Goal: Information Seeking & Learning: Check status

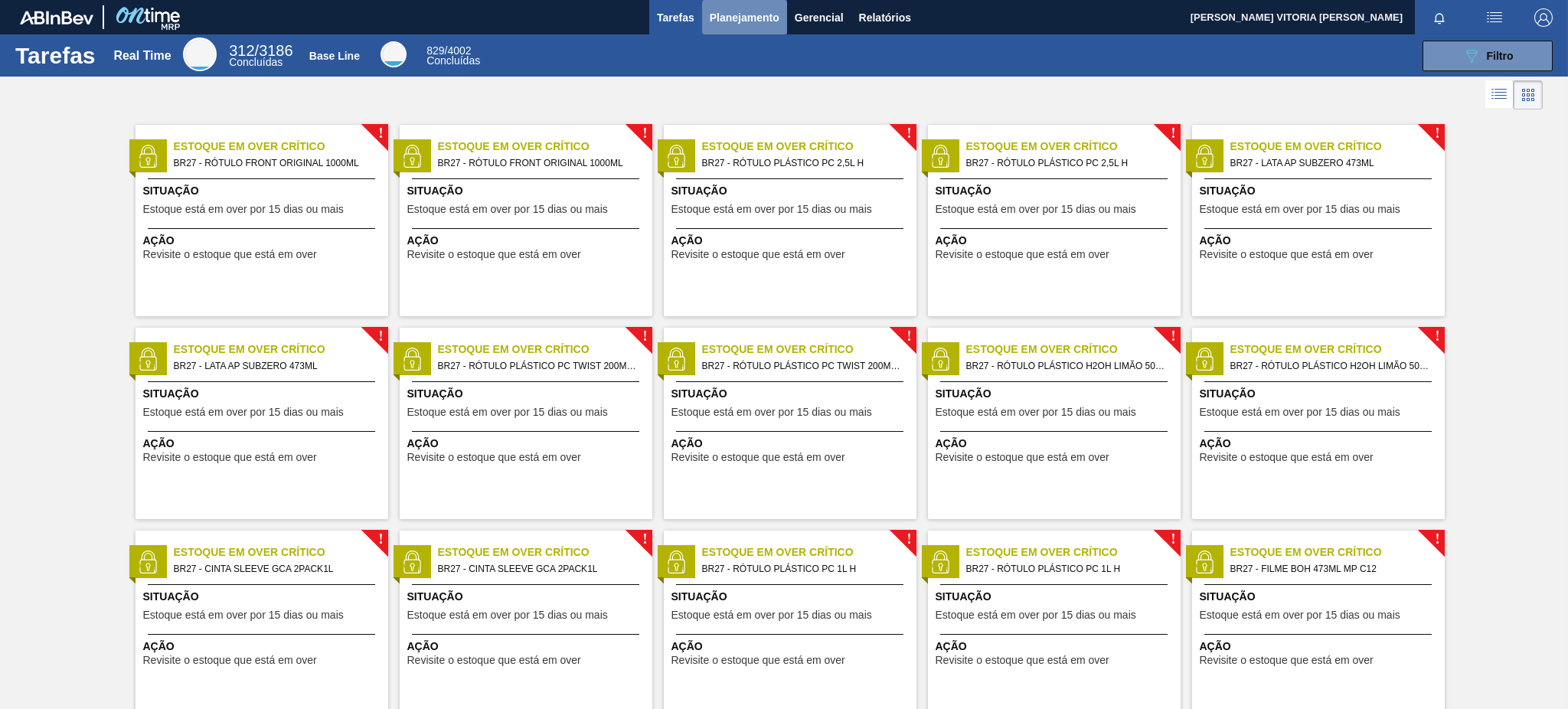
click at [763, 15] on span "Planejamento" at bounding box center [744, 17] width 70 height 19
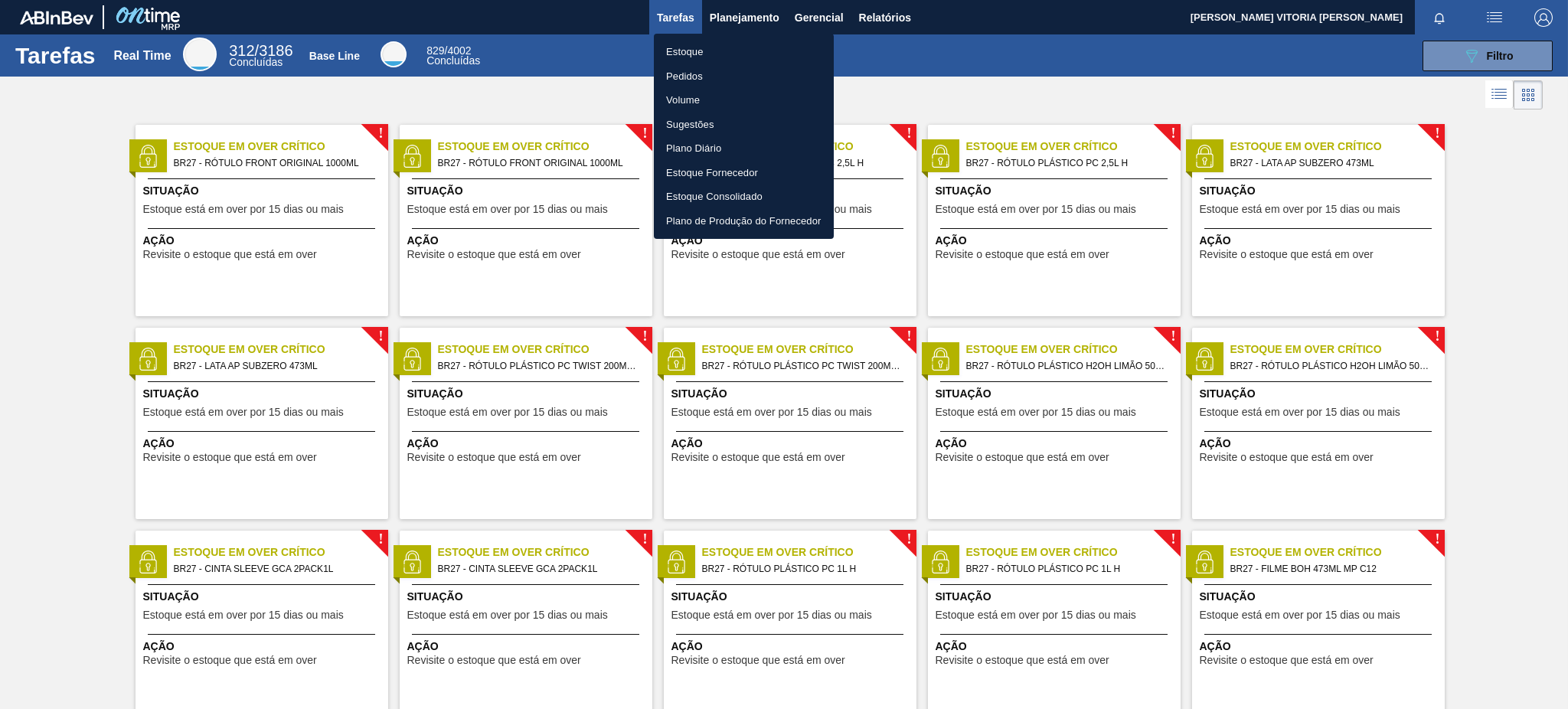
click at [753, 55] on li "Estoque" at bounding box center [744, 52] width 180 height 24
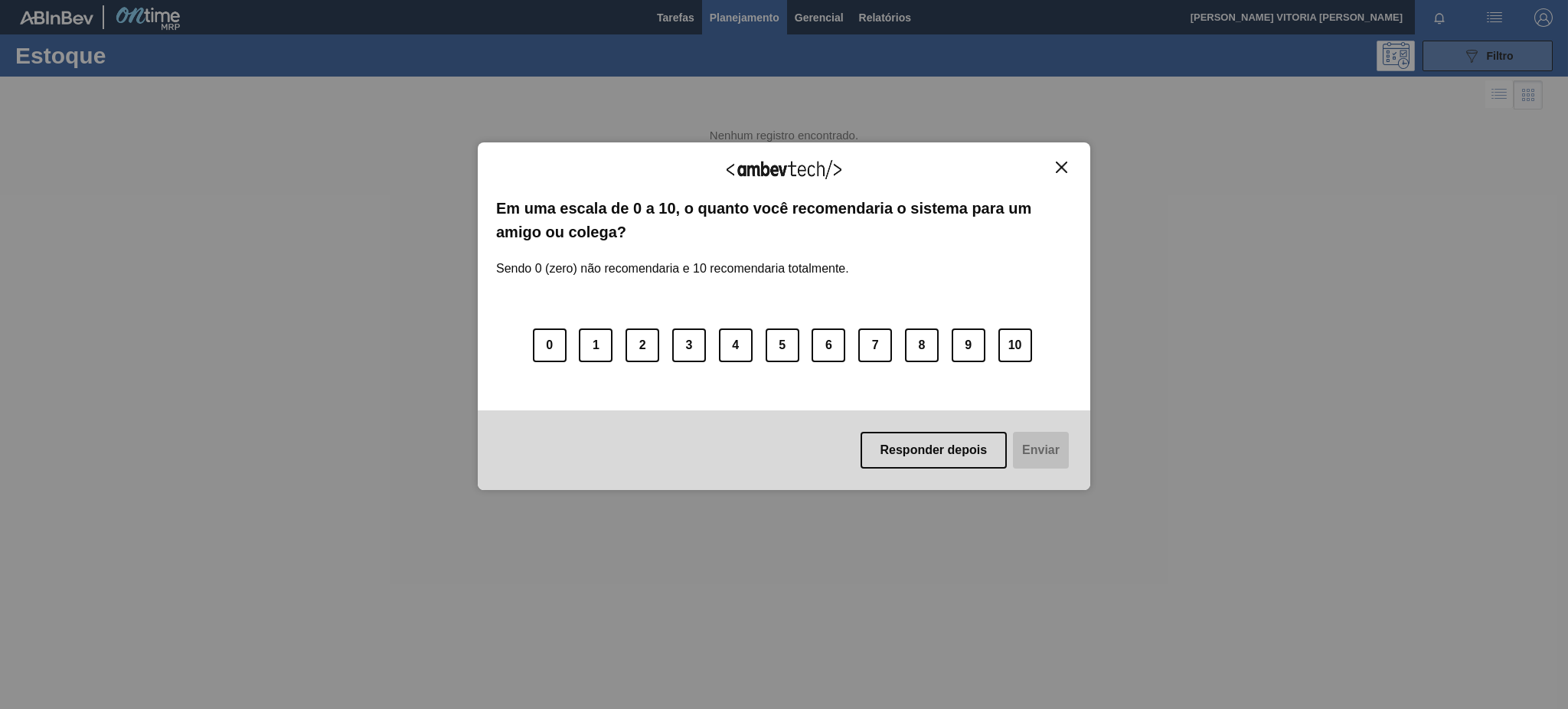
click at [1466, 46] on icon "089F7B8B-B2A5-4AFE-B5C0-19BA573D28AC" at bounding box center [1472, 55] width 19 height 19
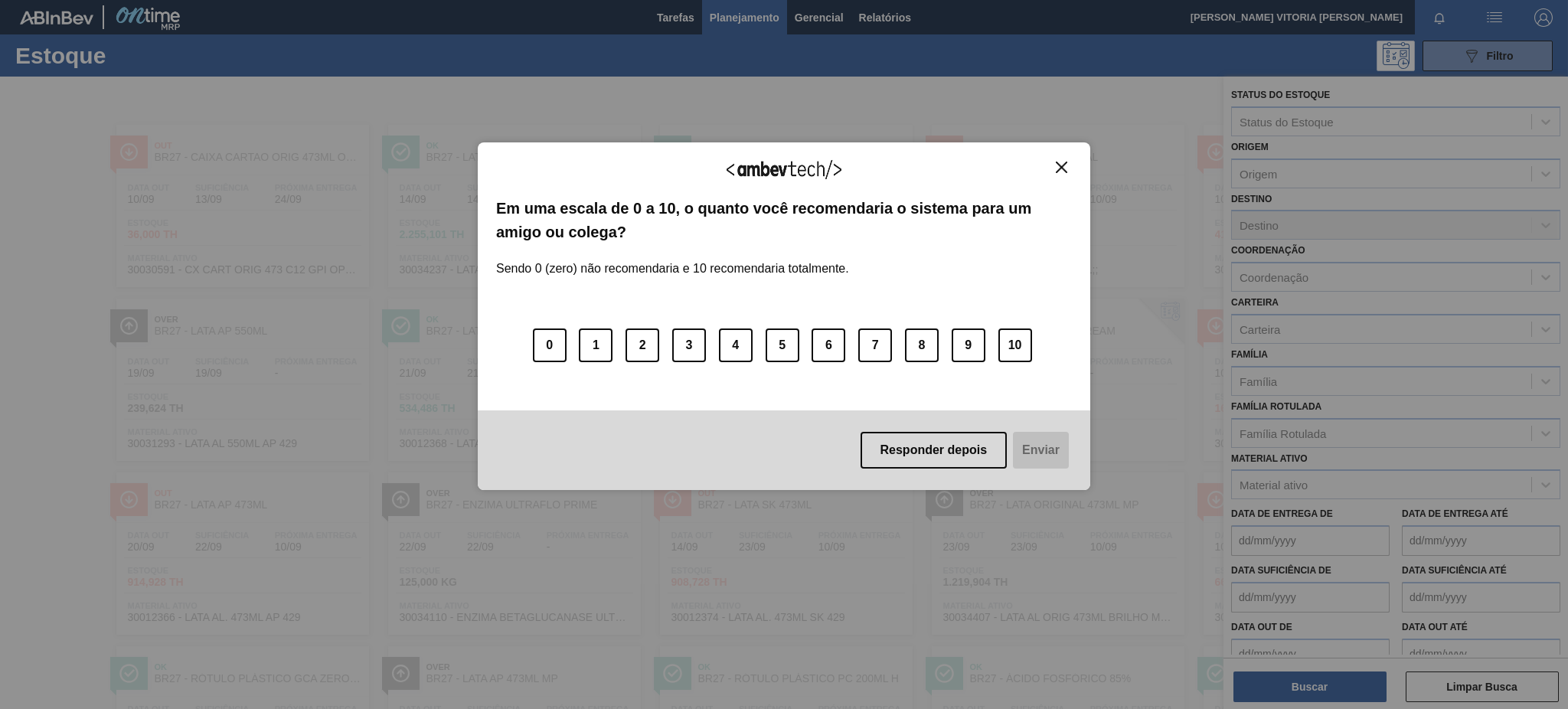
click at [1067, 168] on button "Close" at bounding box center [1061, 167] width 20 height 13
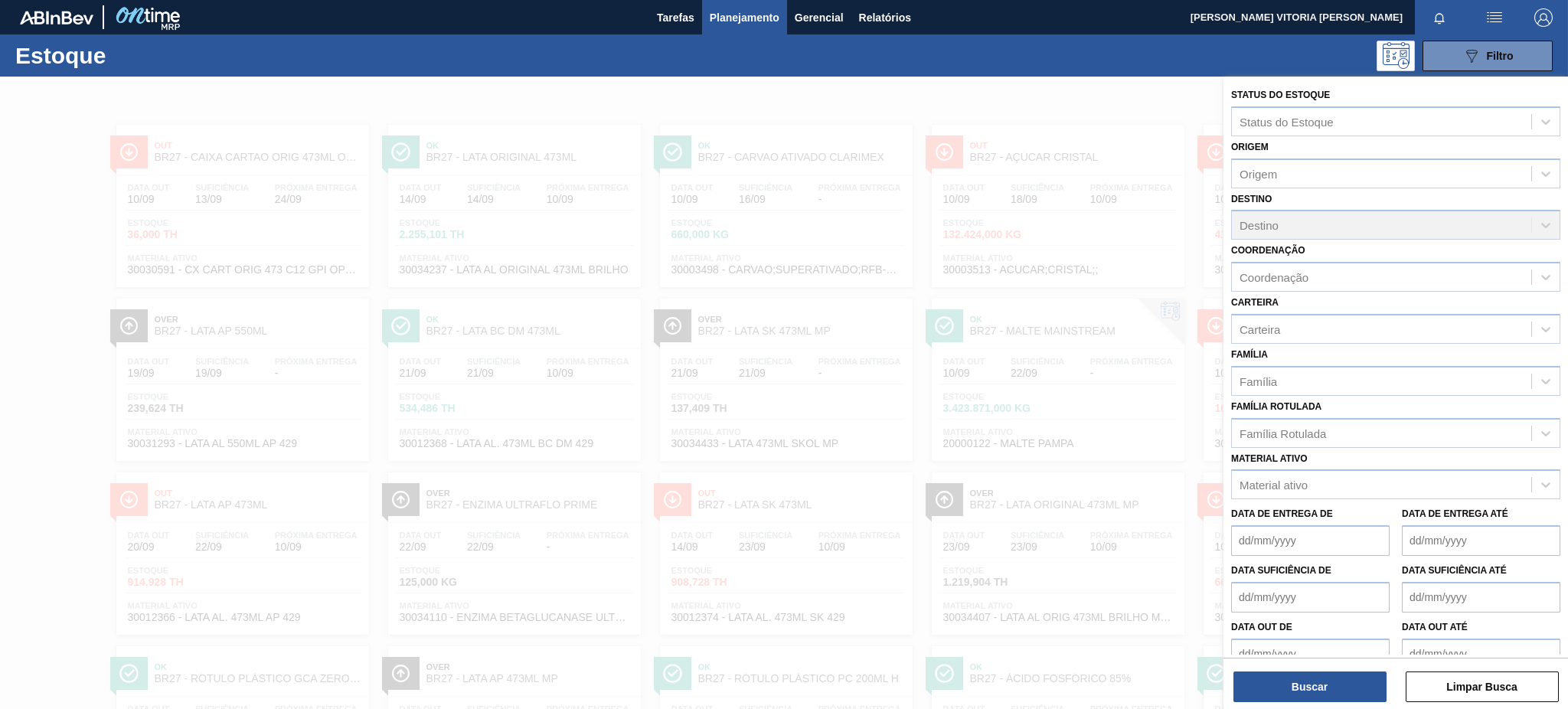
click at [1278, 459] on div "Material ativo Material ativo" at bounding box center [1396, 474] width 329 height 52
click at [1278, 479] on div "Material ativo" at bounding box center [1274, 485] width 68 height 13
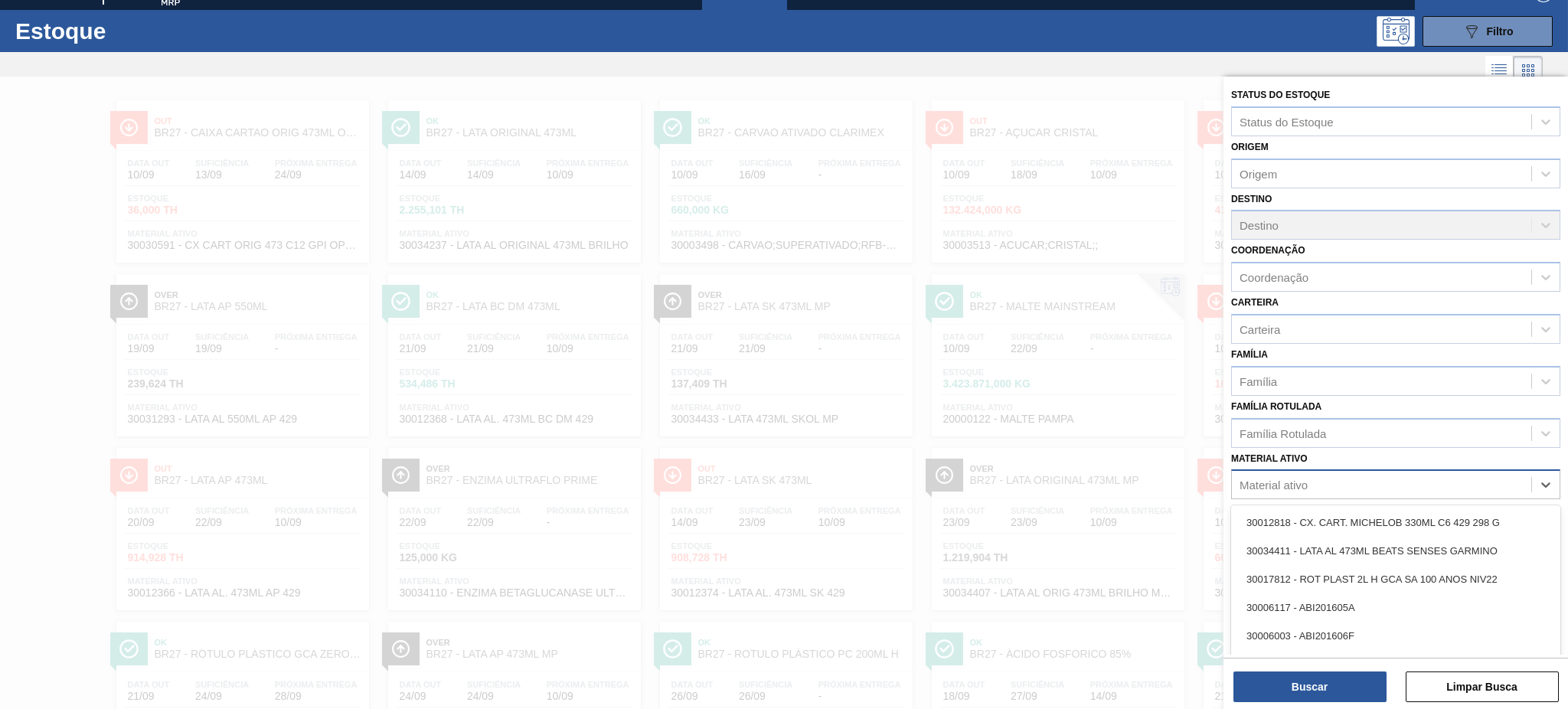
scroll to position [27, 0]
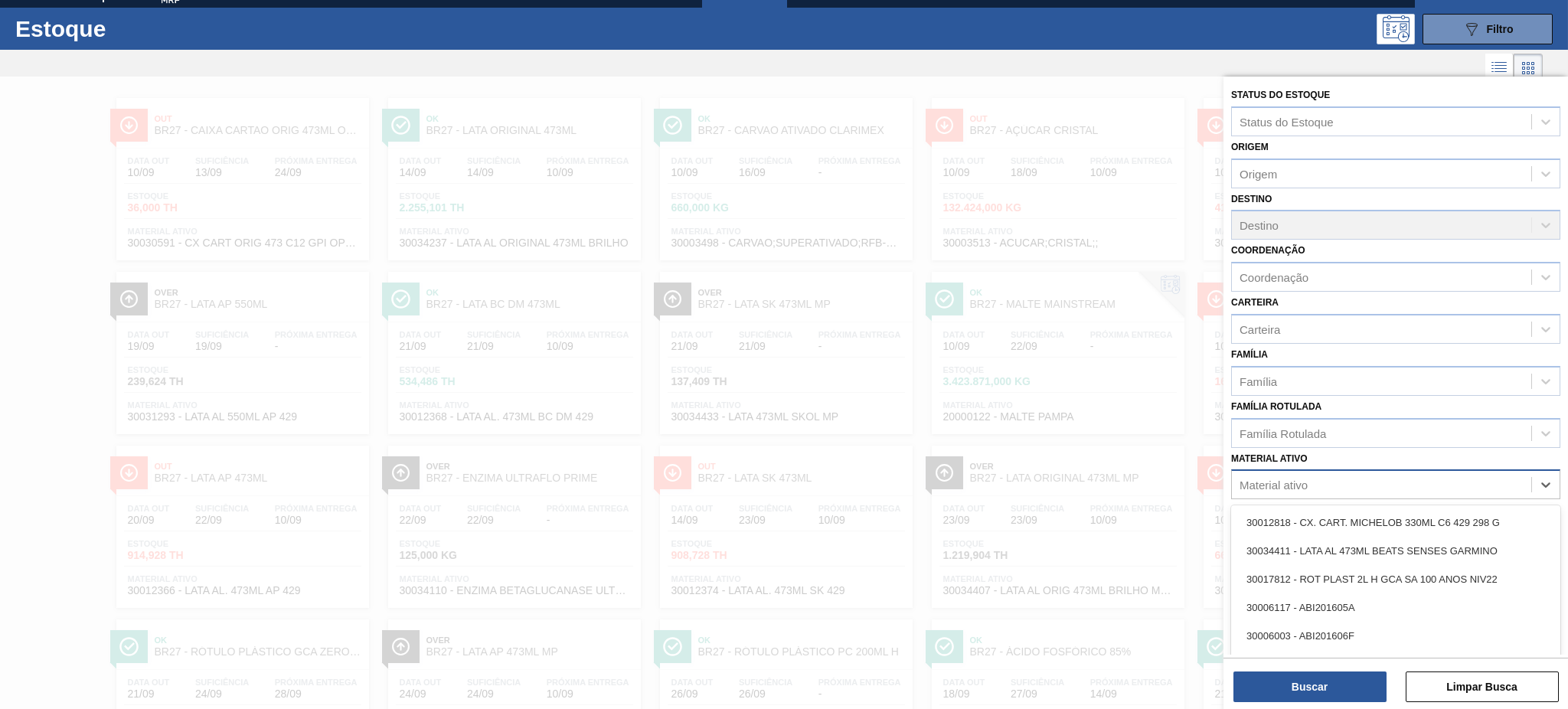
paste ativo "30030372"
type ativo "30030372"
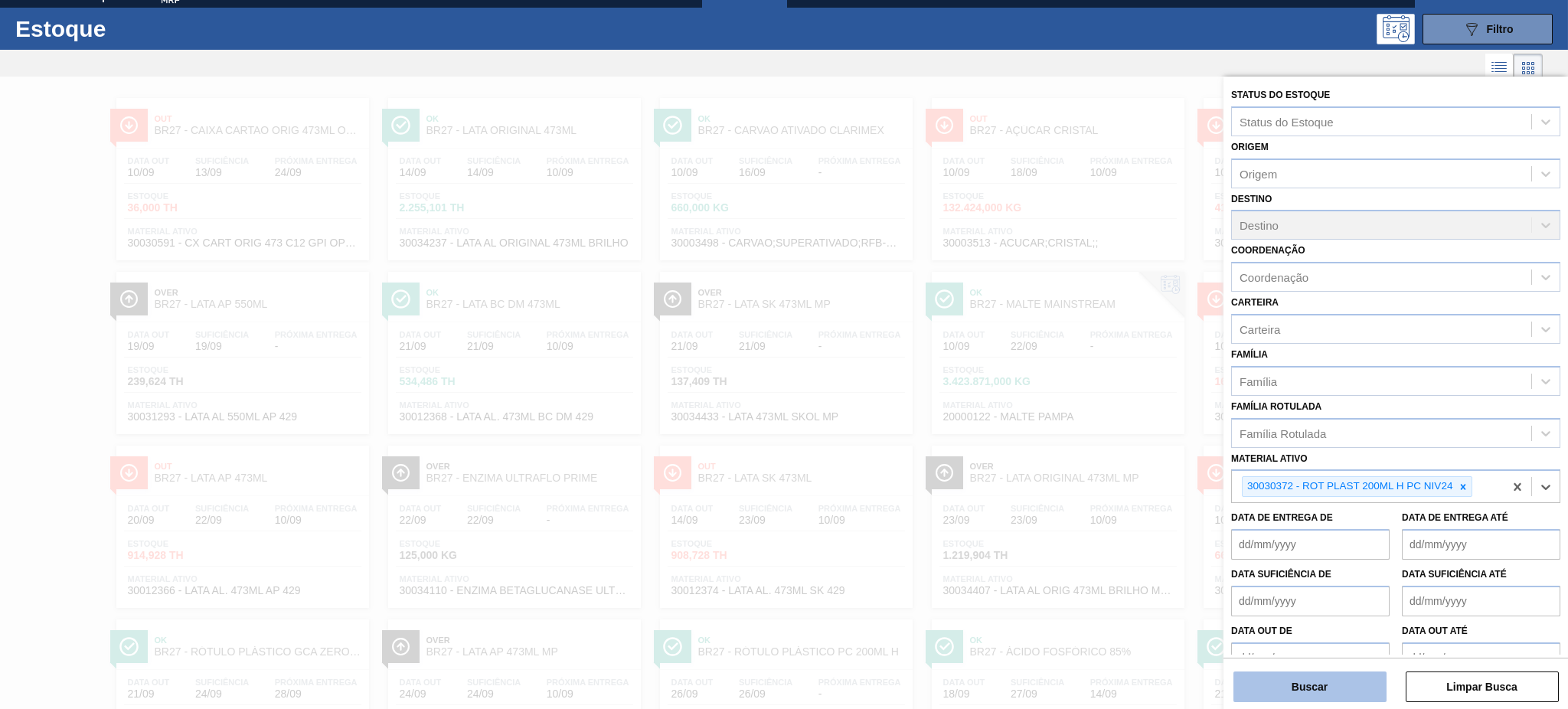
click at [1301, 681] on button "Buscar" at bounding box center [1310, 686] width 153 height 31
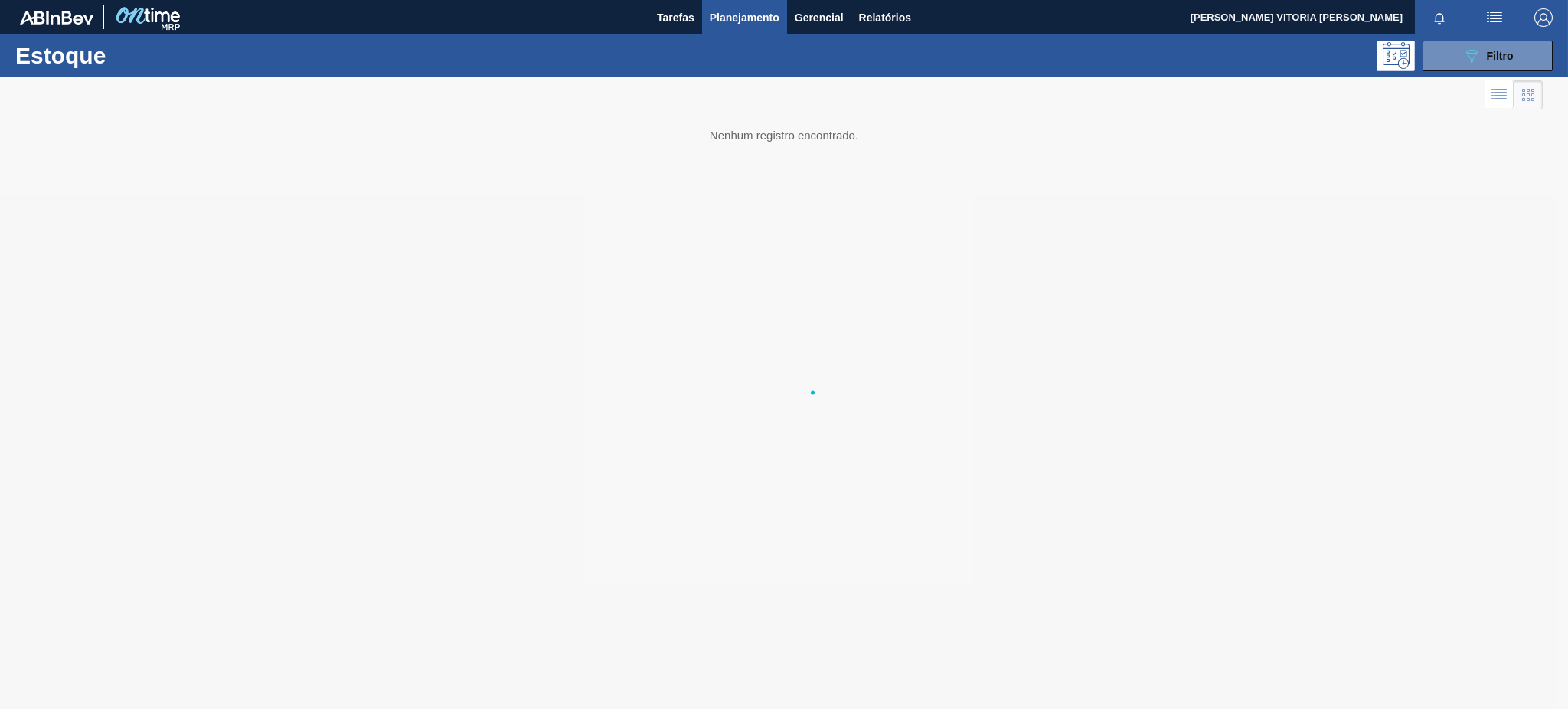
scroll to position [0, 0]
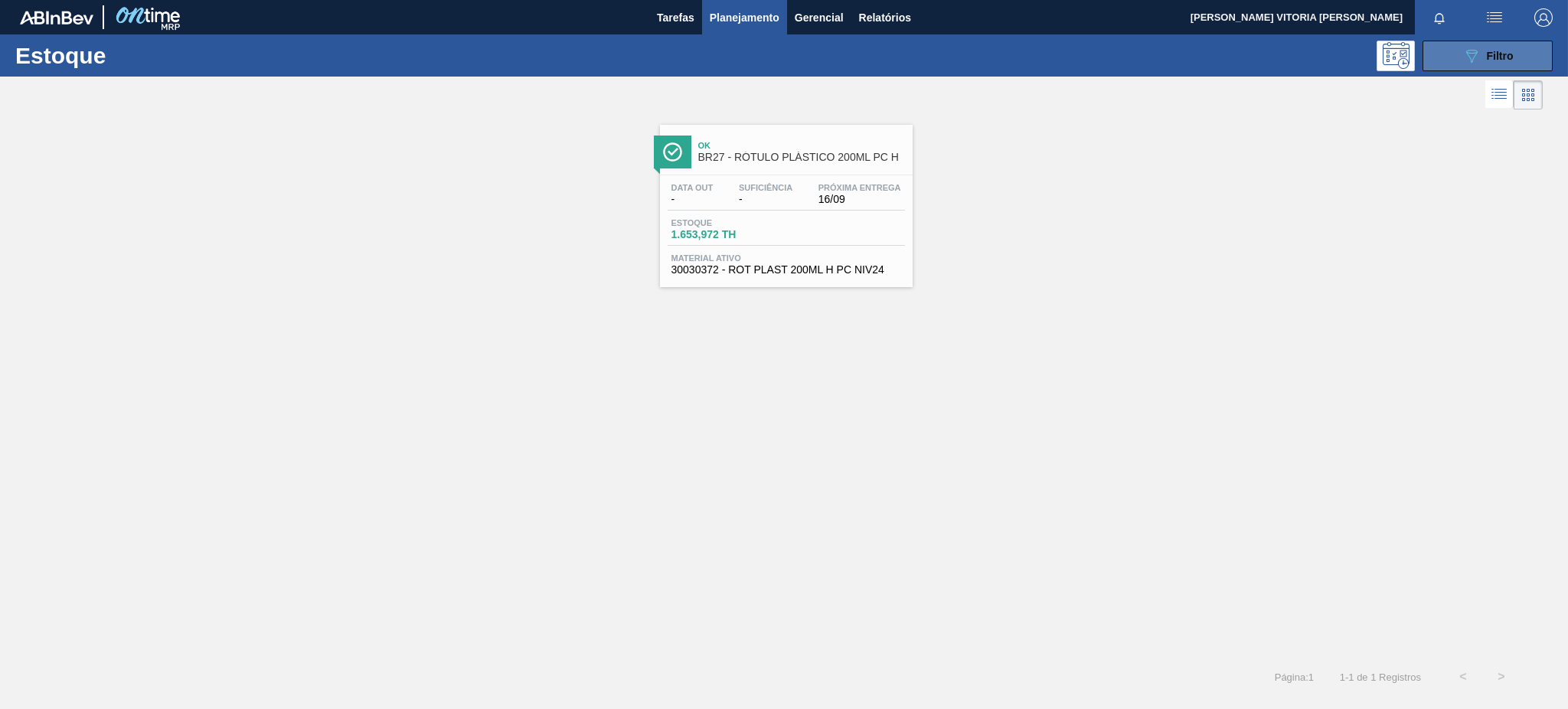
click at [1447, 63] on button "089F7B8B-B2A5-4AFE-B5C0-19BA573D28AC Filtro" at bounding box center [1488, 56] width 130 height 31
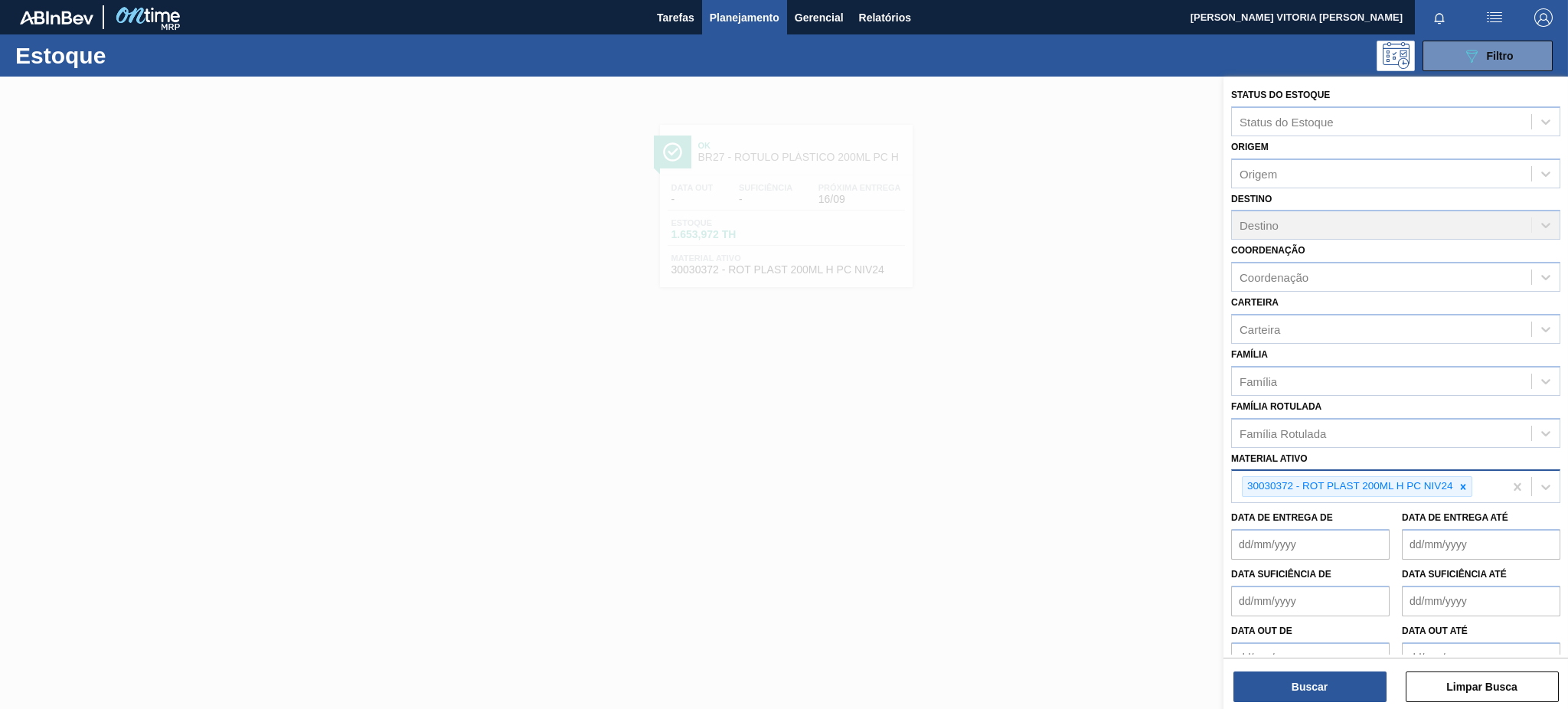
click at [1485, 476] on div "30030372 - ROT PLAST 200ML H PC NIV24" at bounding box center [1368, 486] width 272 height 32
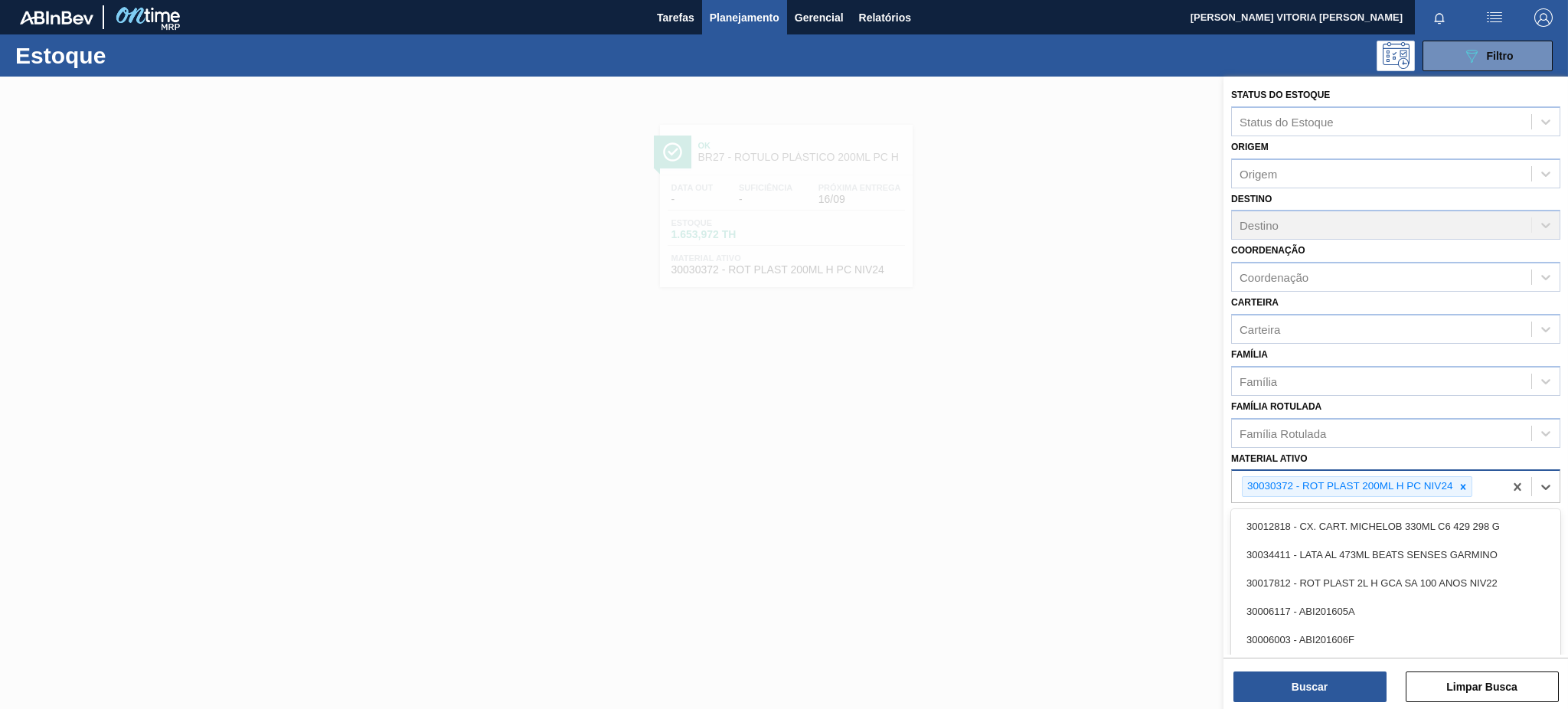
paste ativo "30030778"
type ativo "30030778"
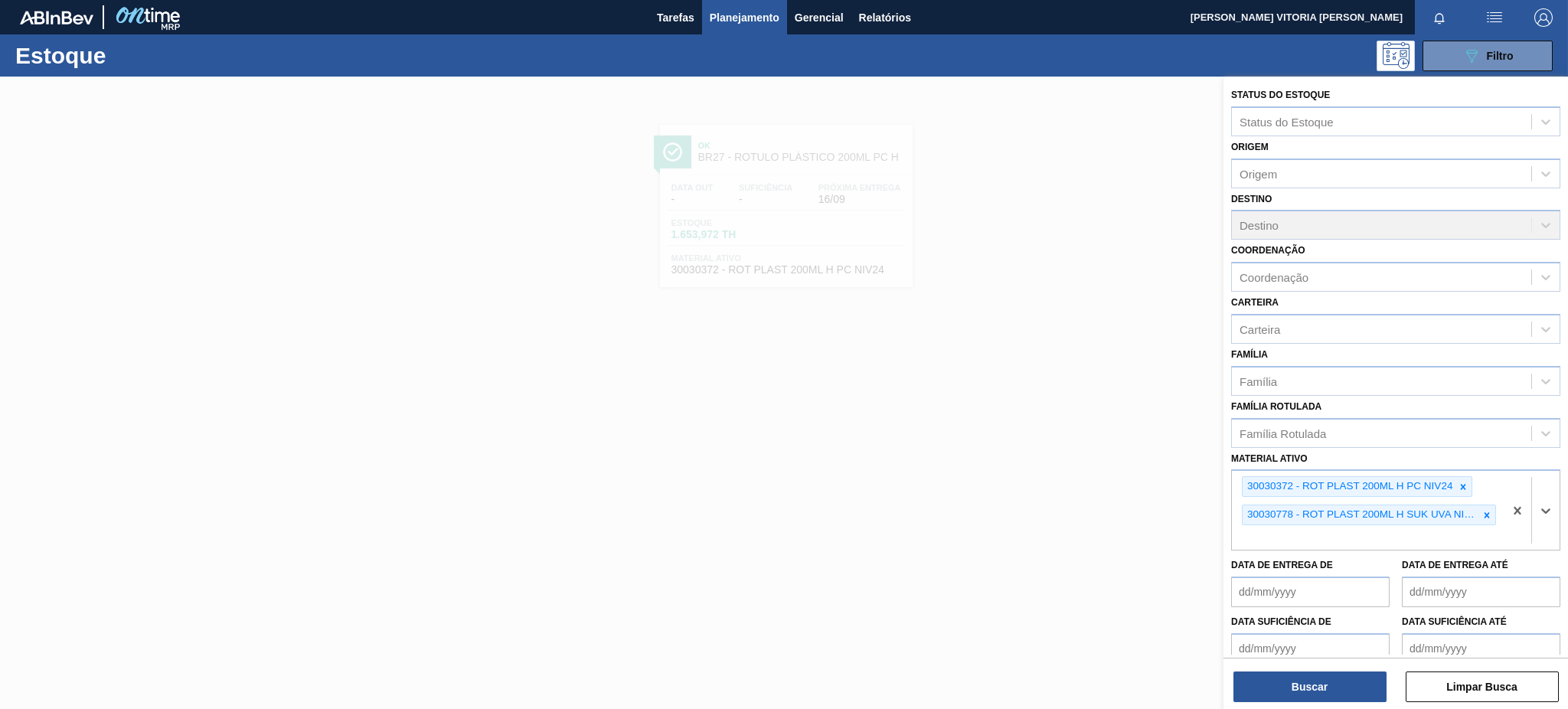
paste ativo "30002189"
type ativo "30002189"
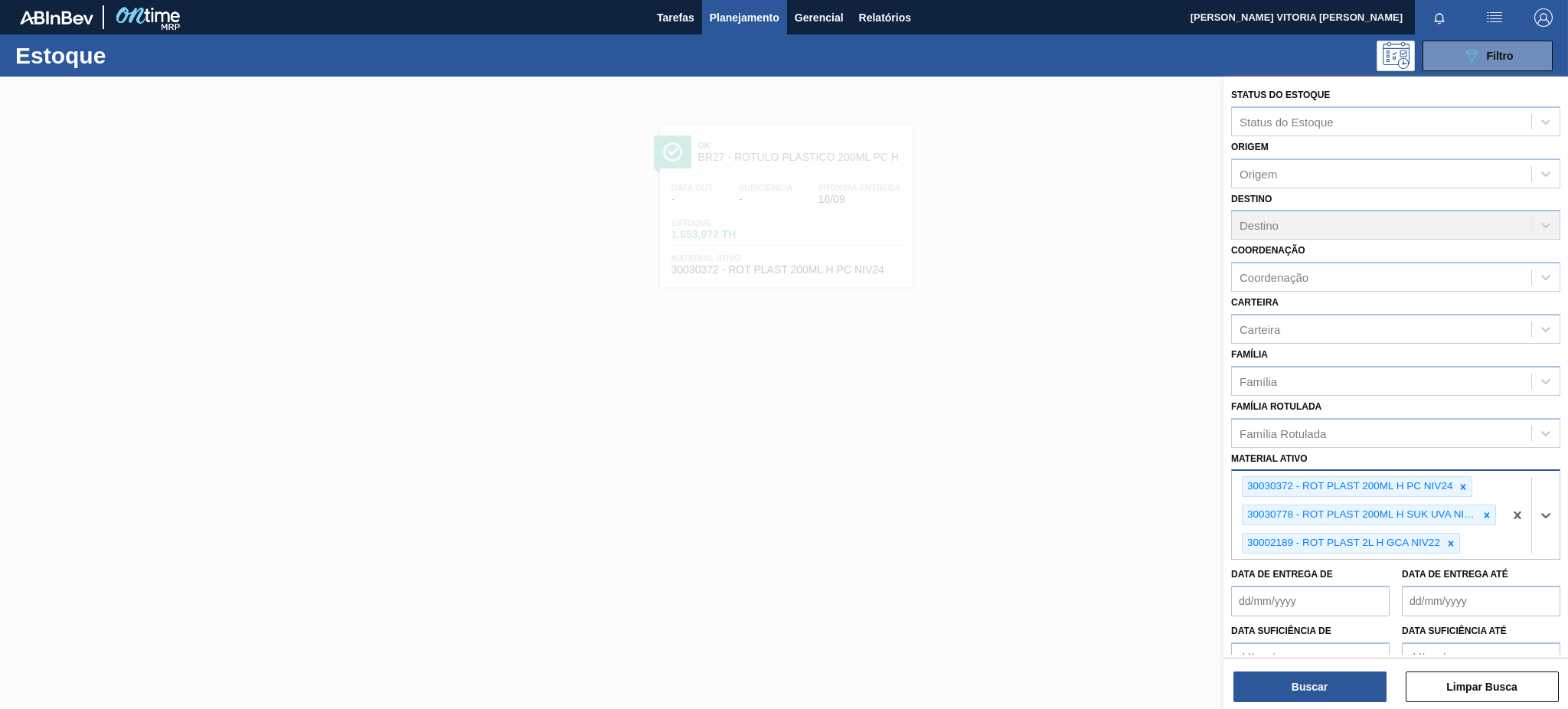
paste ativo "30017817"
type ativo "30017817"
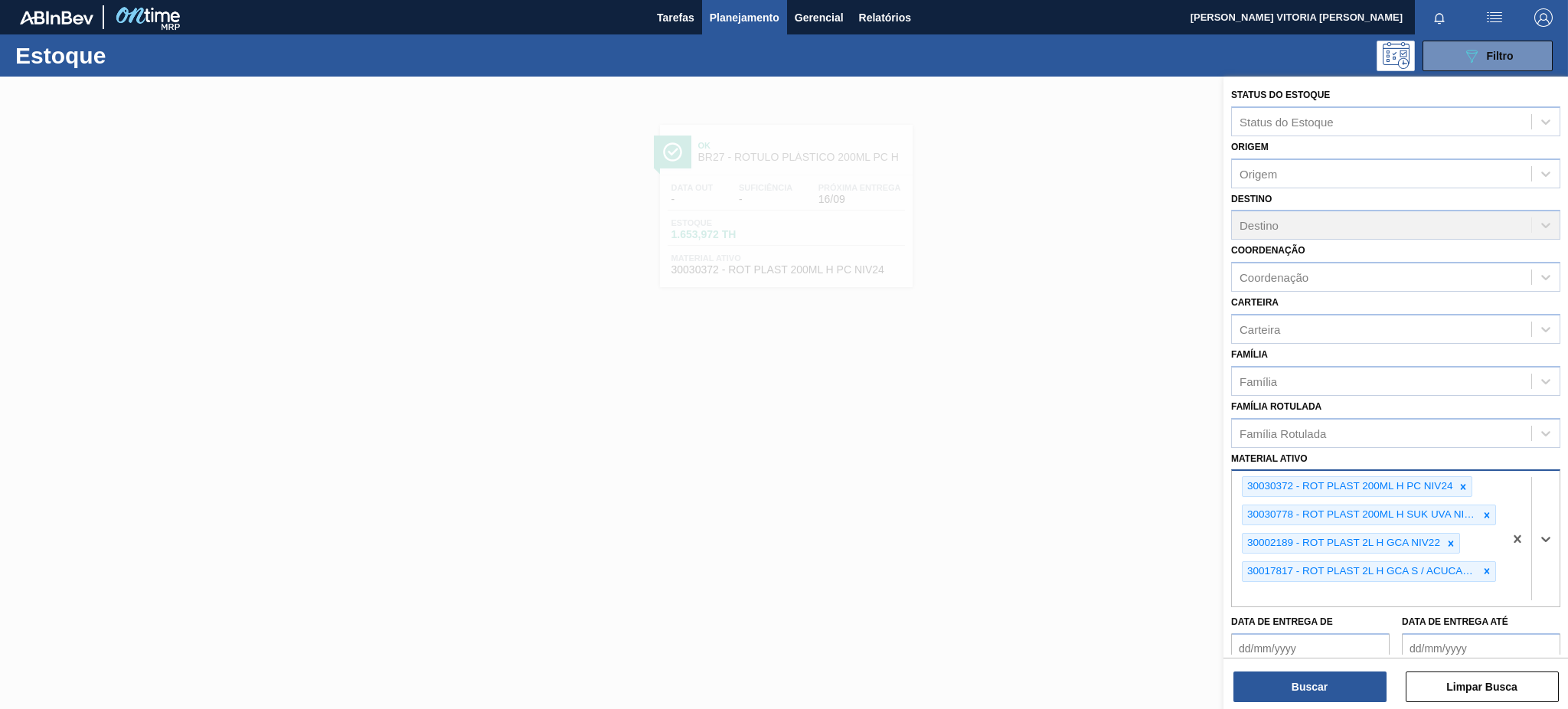
paste ativo "30030381"
type ativo "30030381"
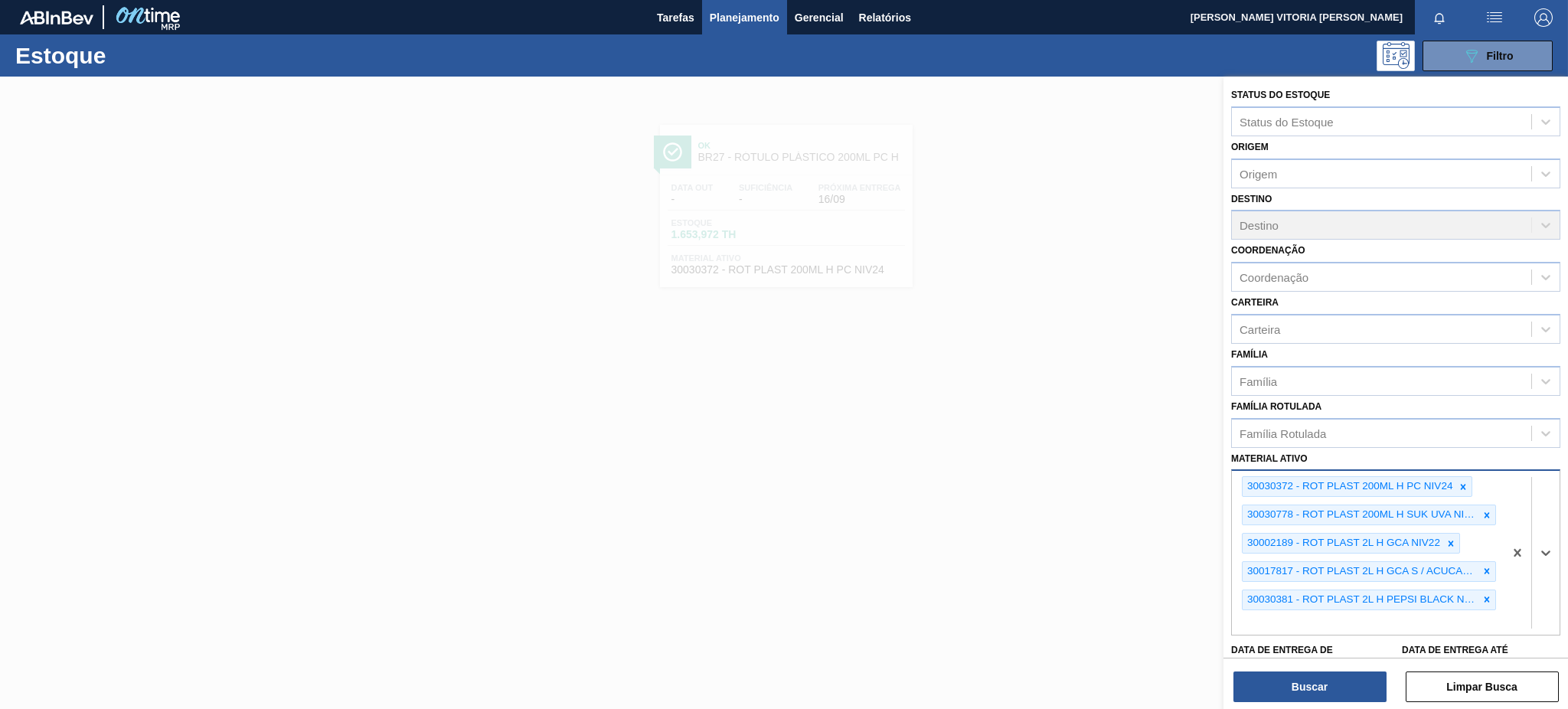
paste ativo "30030784"
type ativo "30030784"
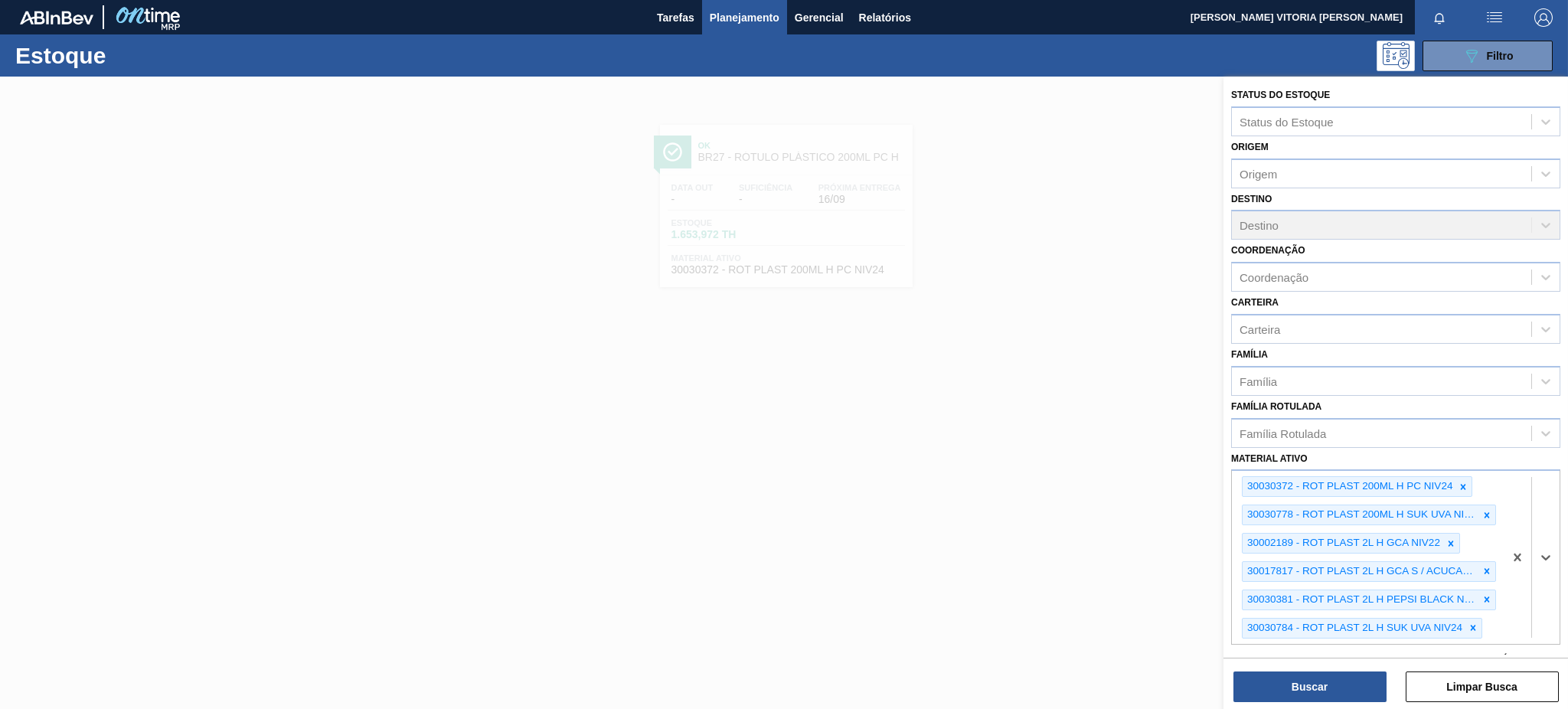
paste ativo "30030657"
type ativo "30030657"
click at [1297, 680] on button "Buscar" at bounding box center [1310, 686] width 153 height 31
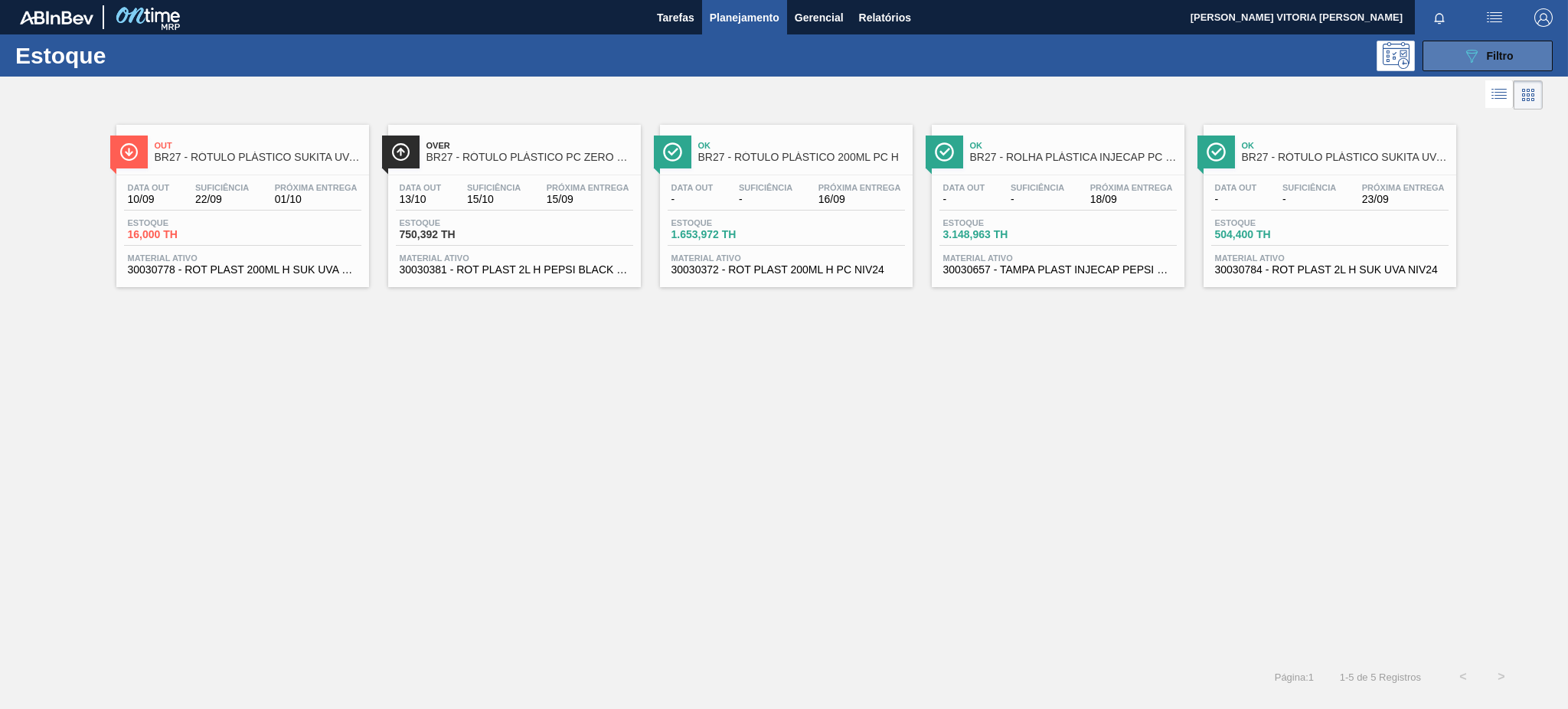
click at [1493, 50] on span "Filtro" at bounding box center [1500, 55] width 27 height 12
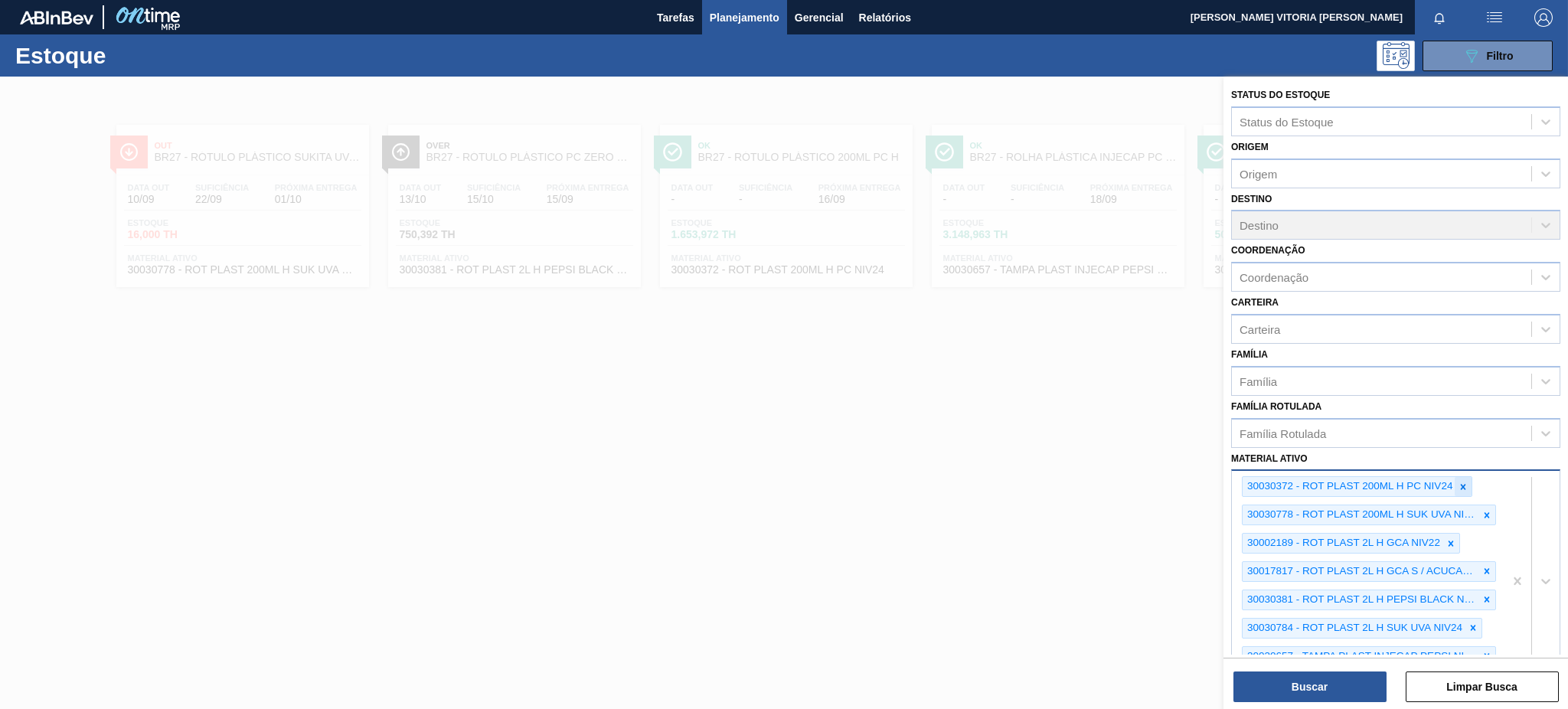
click at [1455, 479] on div at bounding box center [1463, 487] width 17 height 20
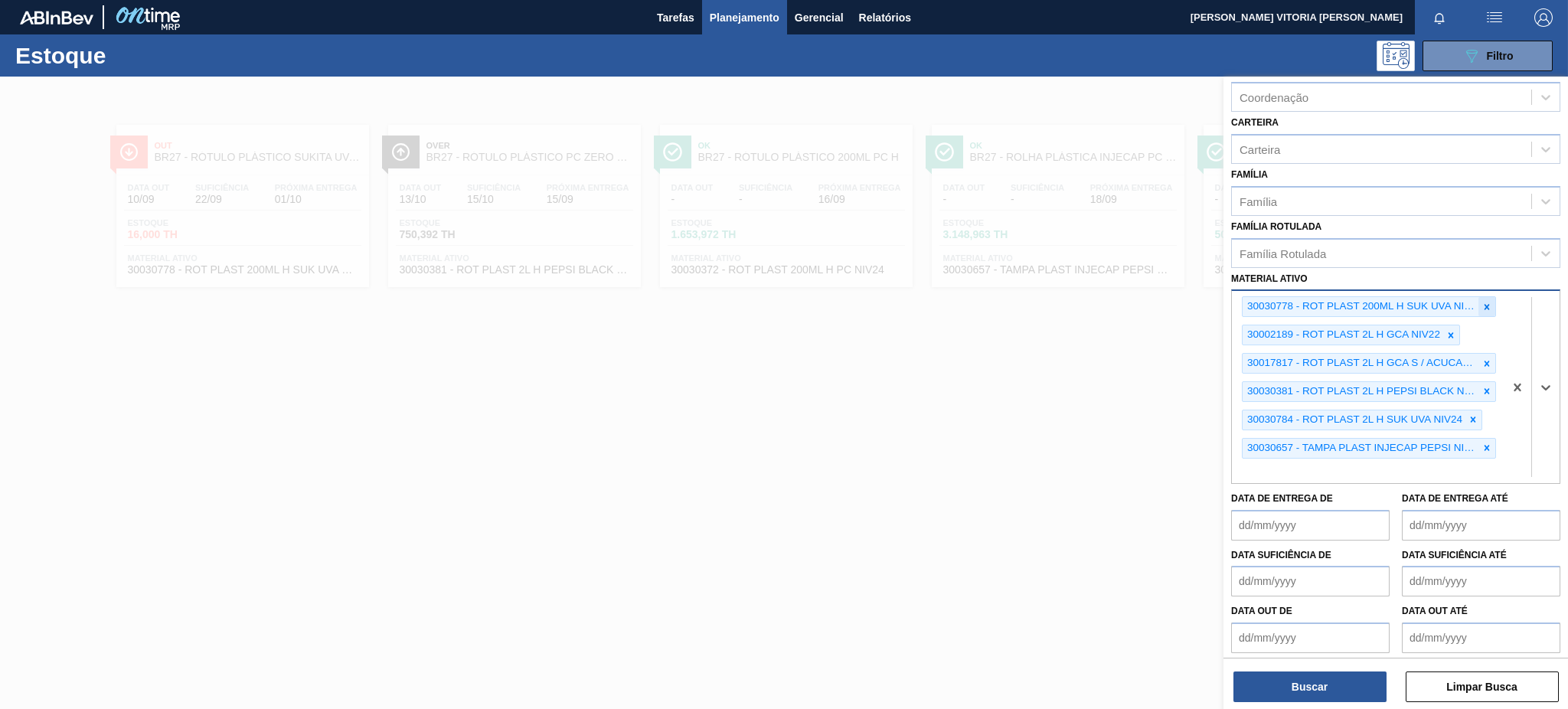
click at [1488, 301] on icon at bounding box center [1487, 306] width 11 height 11
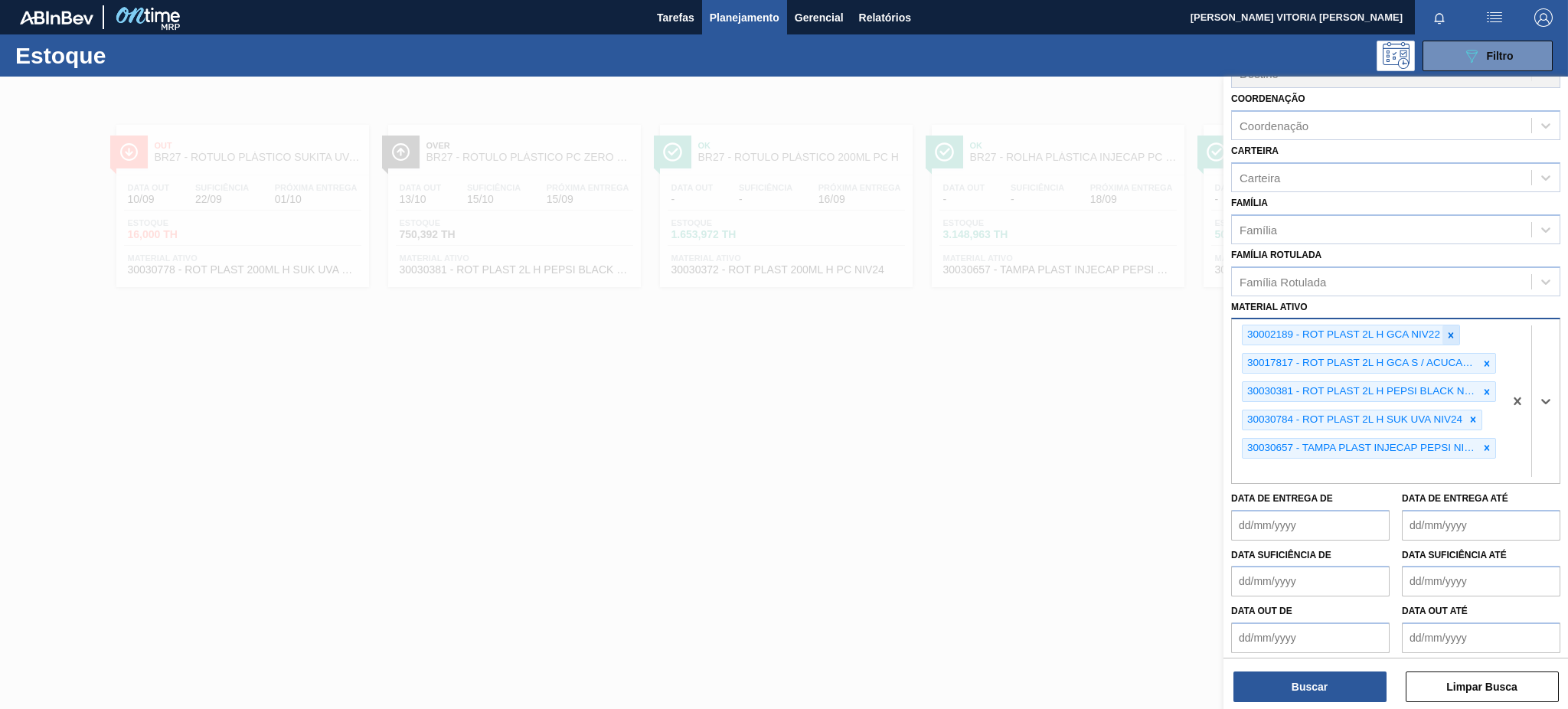
click at [1450, 332] on icon at bounding box center [1452, 335] width 6 height 6
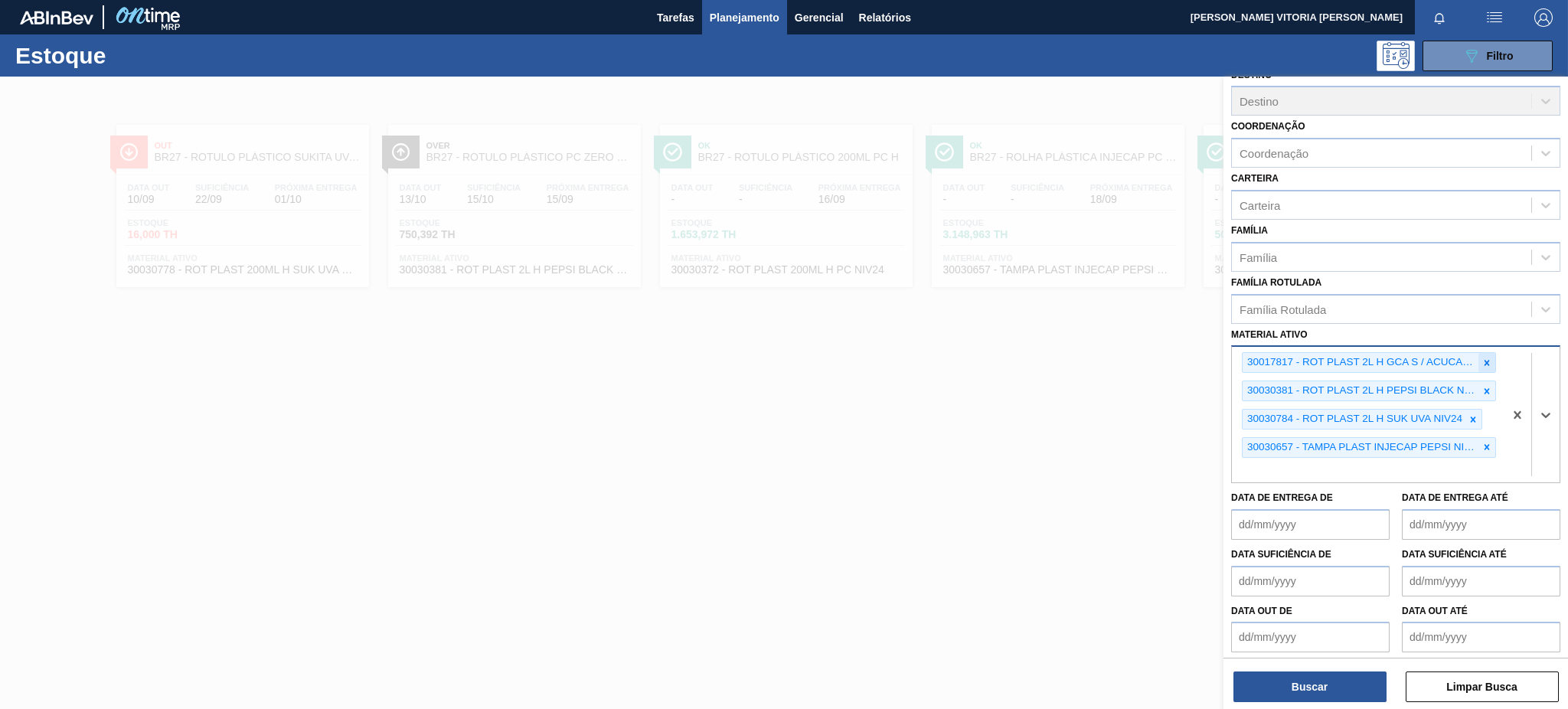
click at [1487, 357] on icon at bounding box center [1487, 362] width 11 height 11
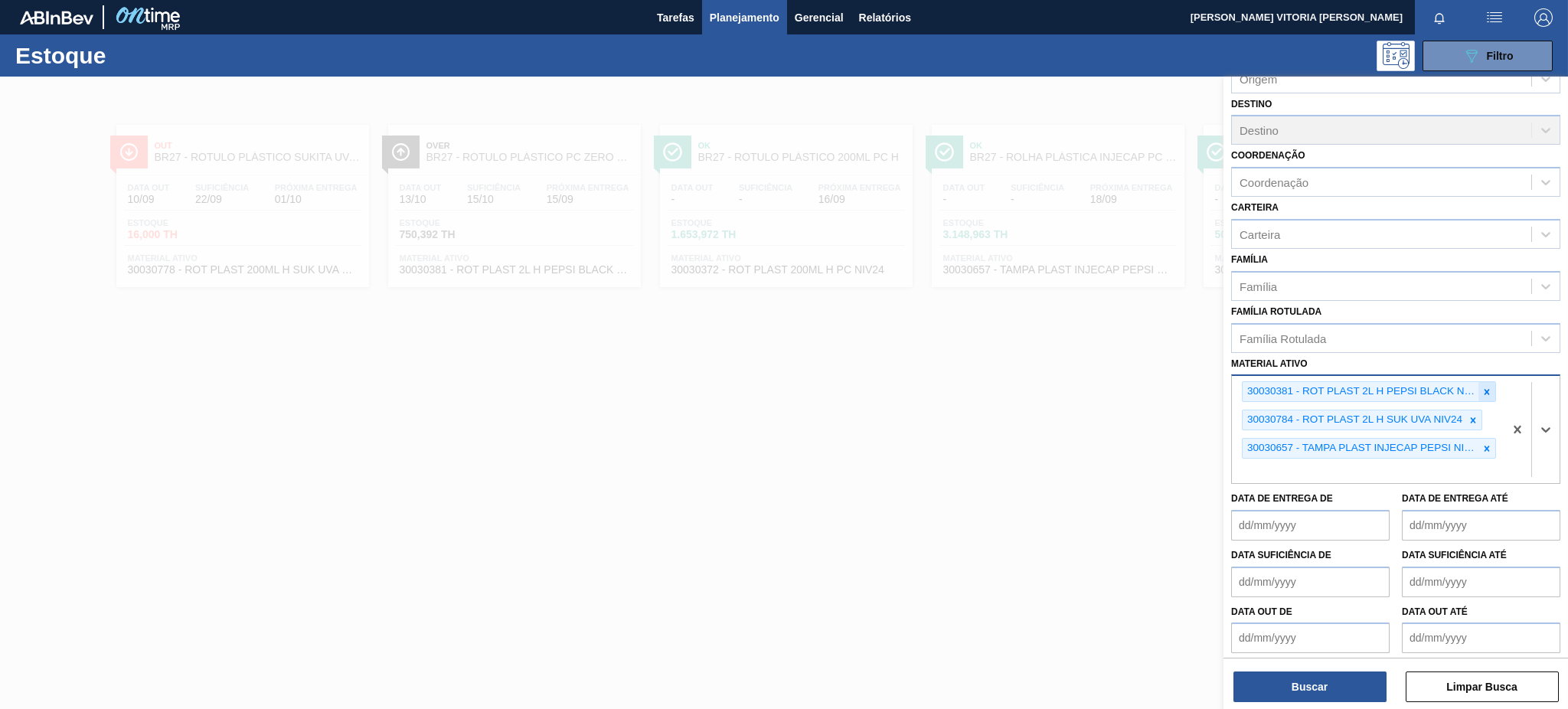
click at [1480, 382] on div at bounding box center [1487, 392] width 17 height 20
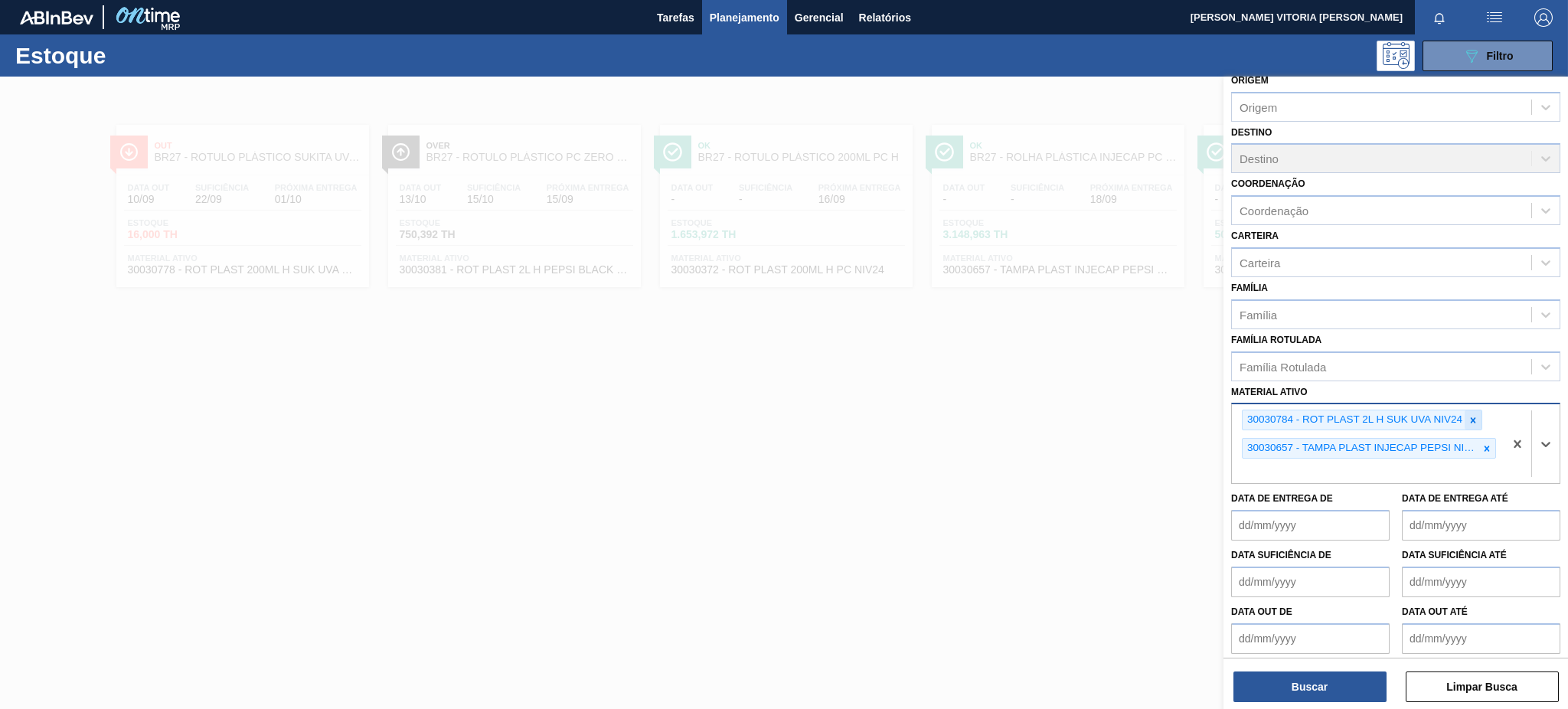
click at [1478, 420] on div at bounding box center [1473, 420] width 17 height 20
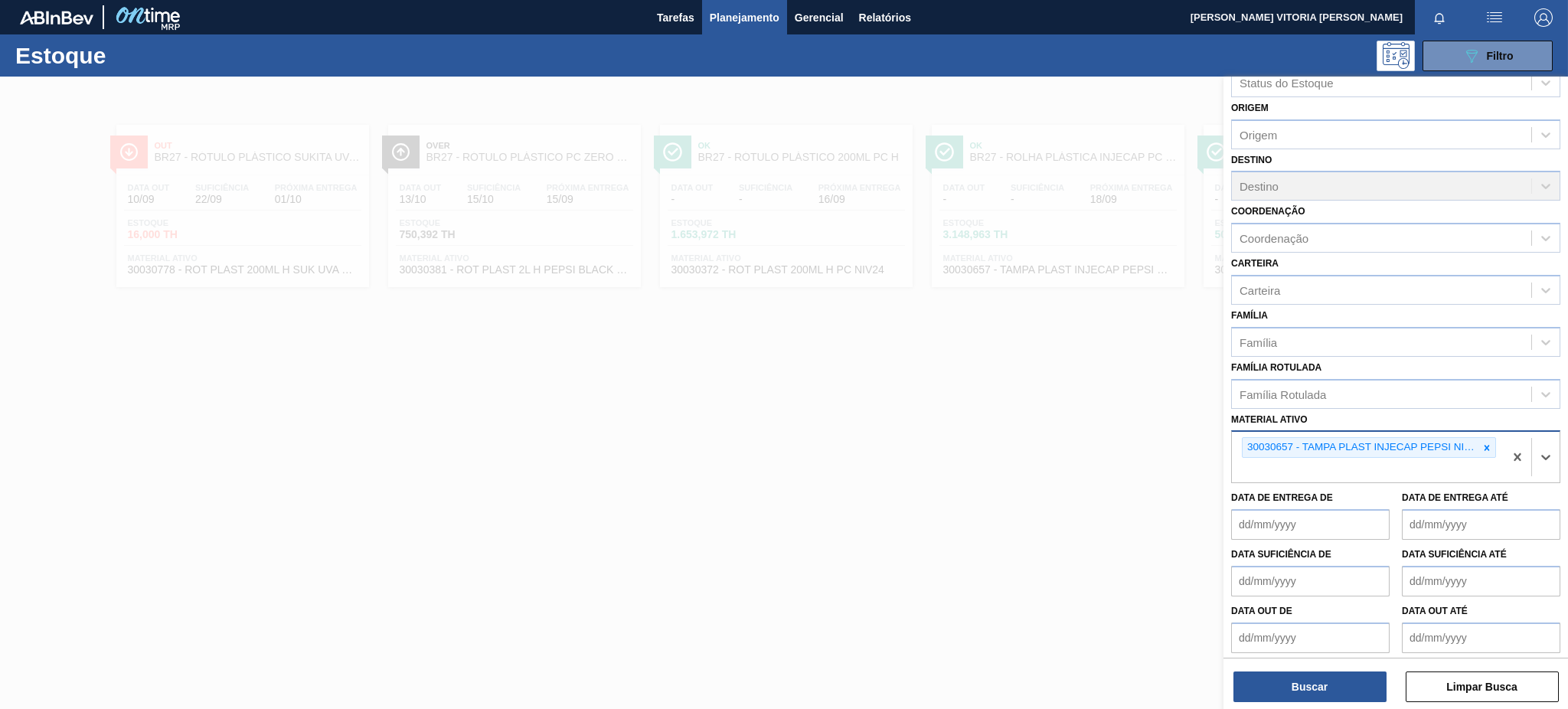
click at [1482, 442] on icon at bounding box center [1487, 447] width 11 height 11
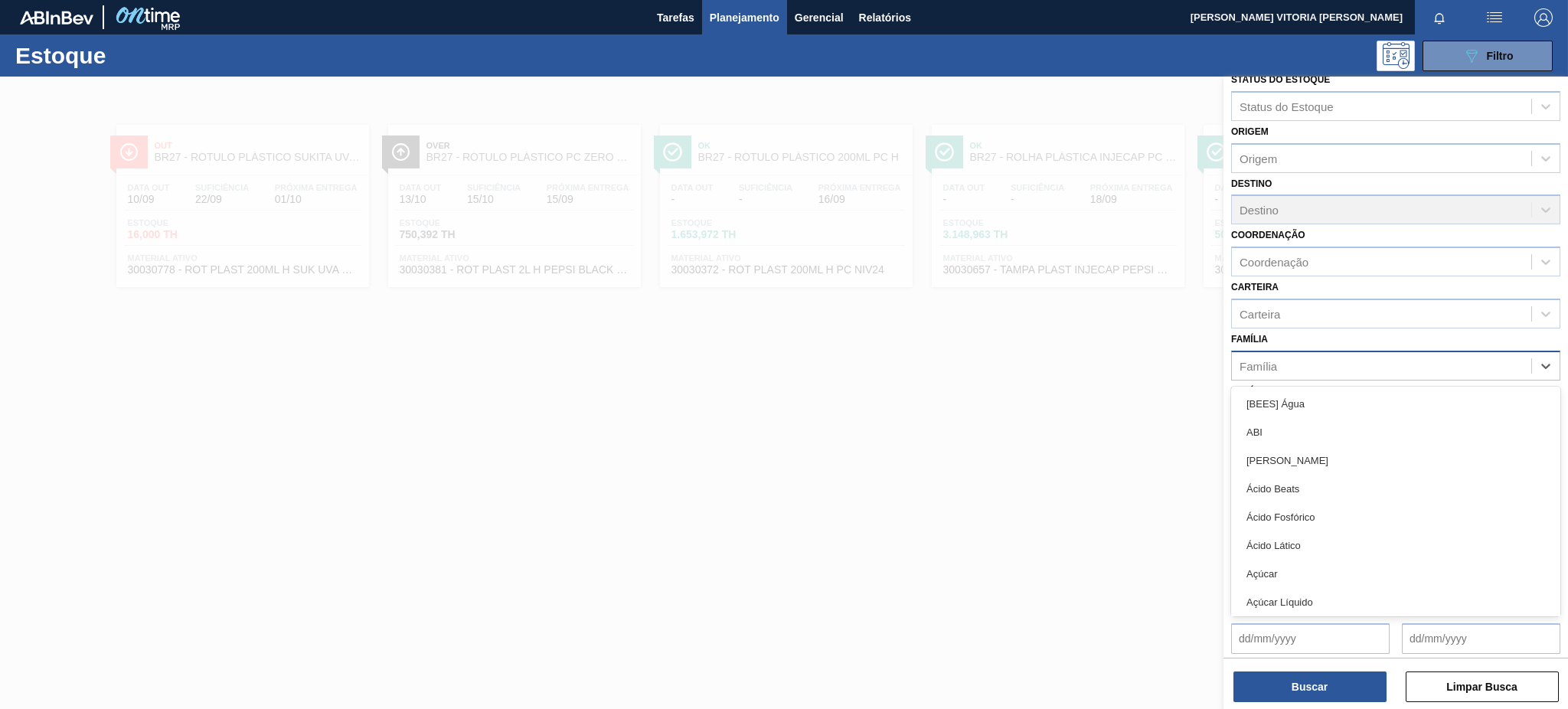
click at [1381, 361] on div "Família" at bounding box center [1382, 365] width 300 height 22
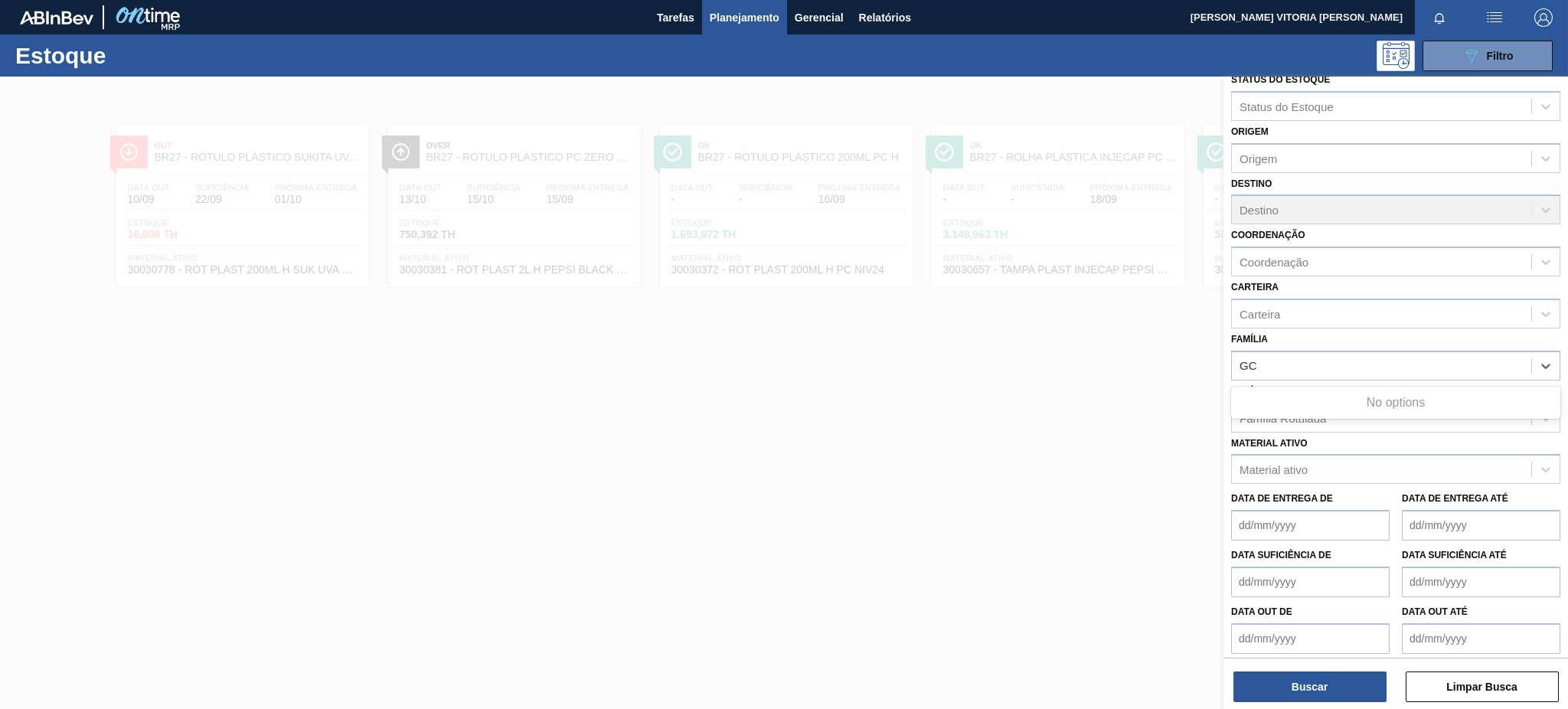
type input "G"
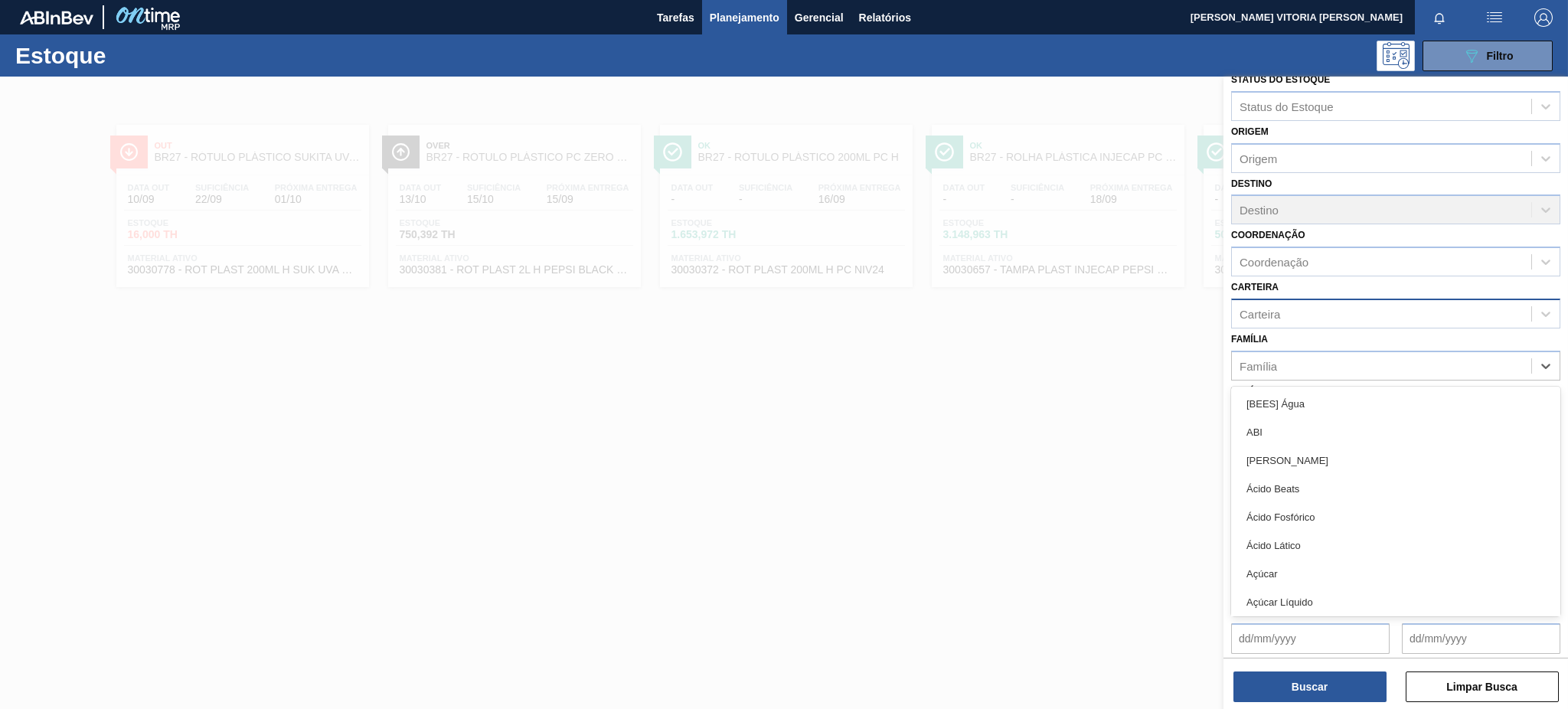
click at [1399, 307] on div "Carteira" at bounding box center [1382, 313] width 300 height 22
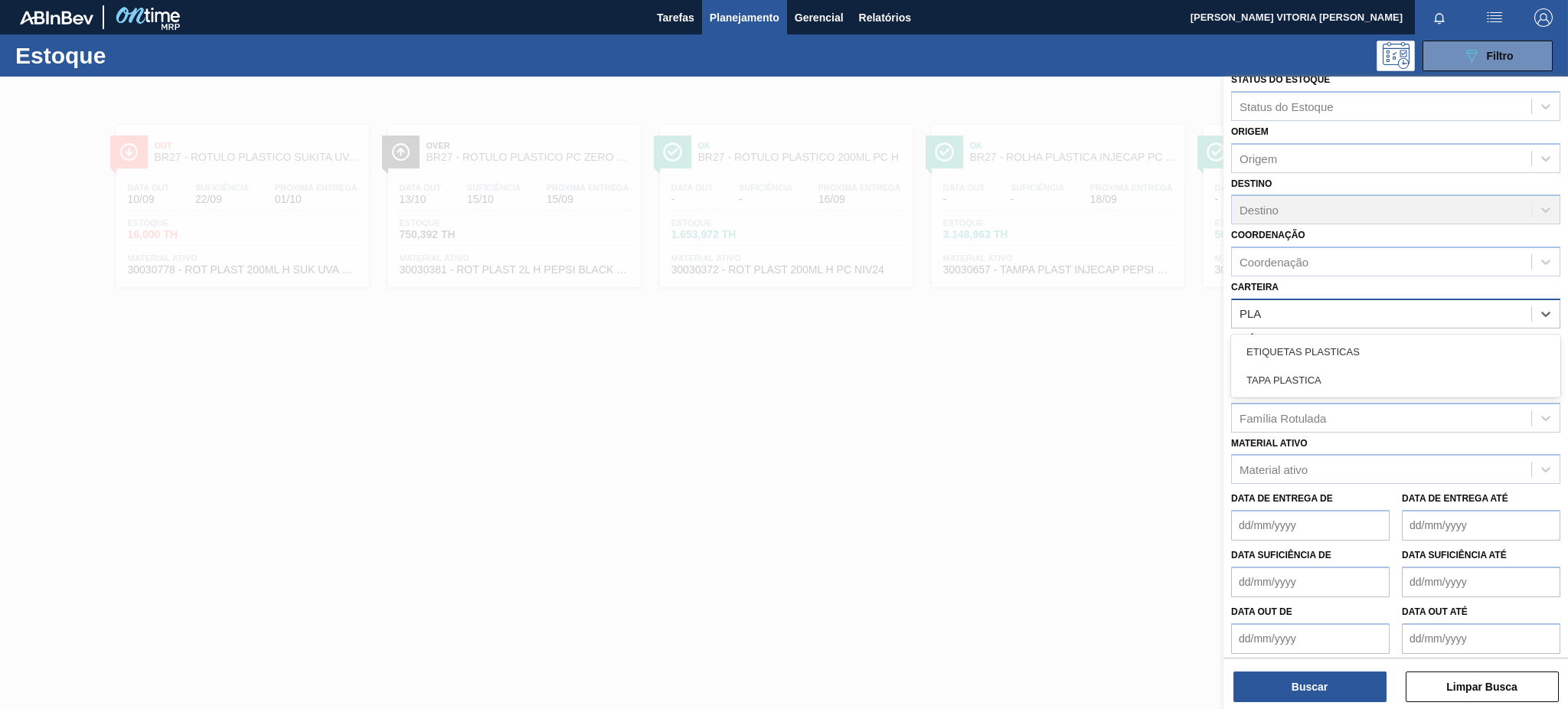
type input "PL"
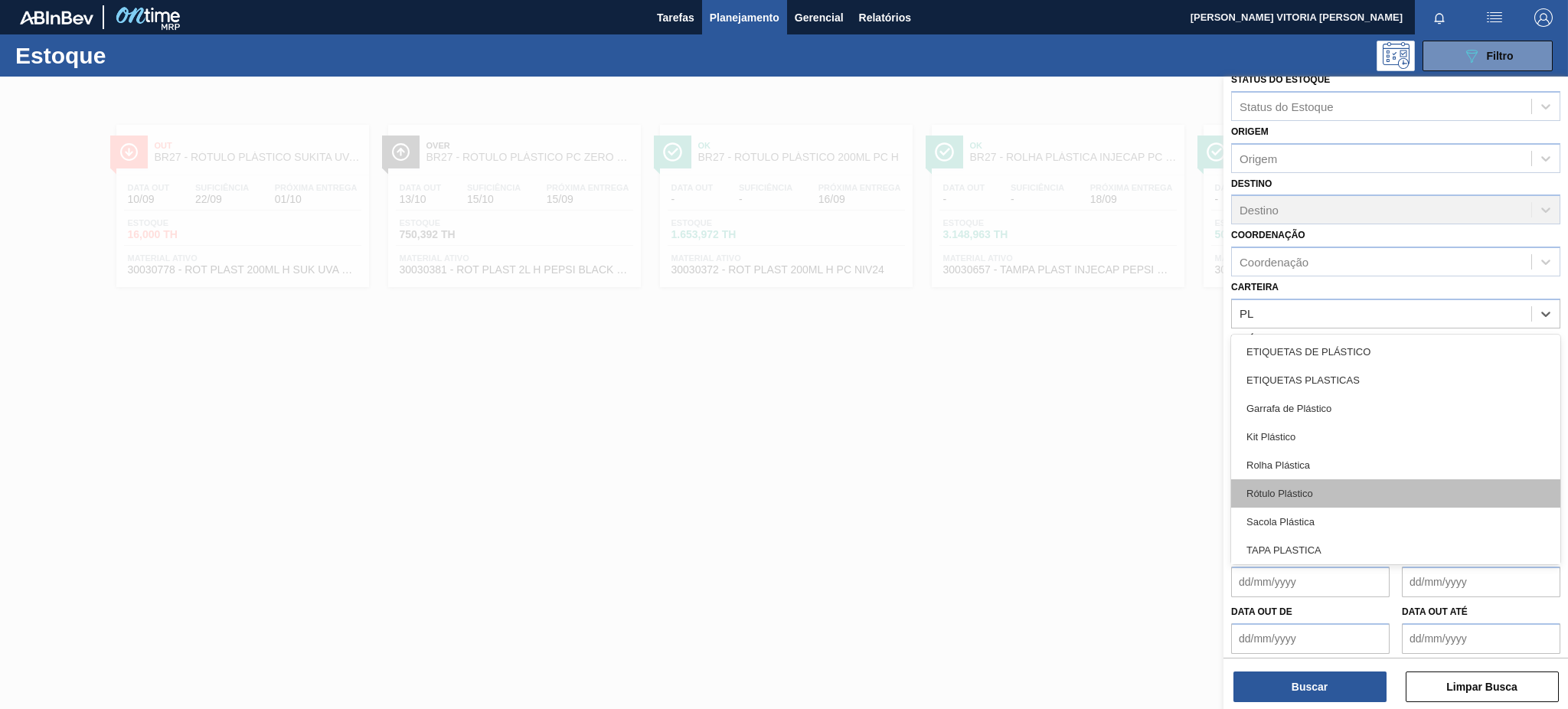
click at [1363, 486] on div "Rótulo Plástico" at bounding box center [1396, 492] width 329 height 28
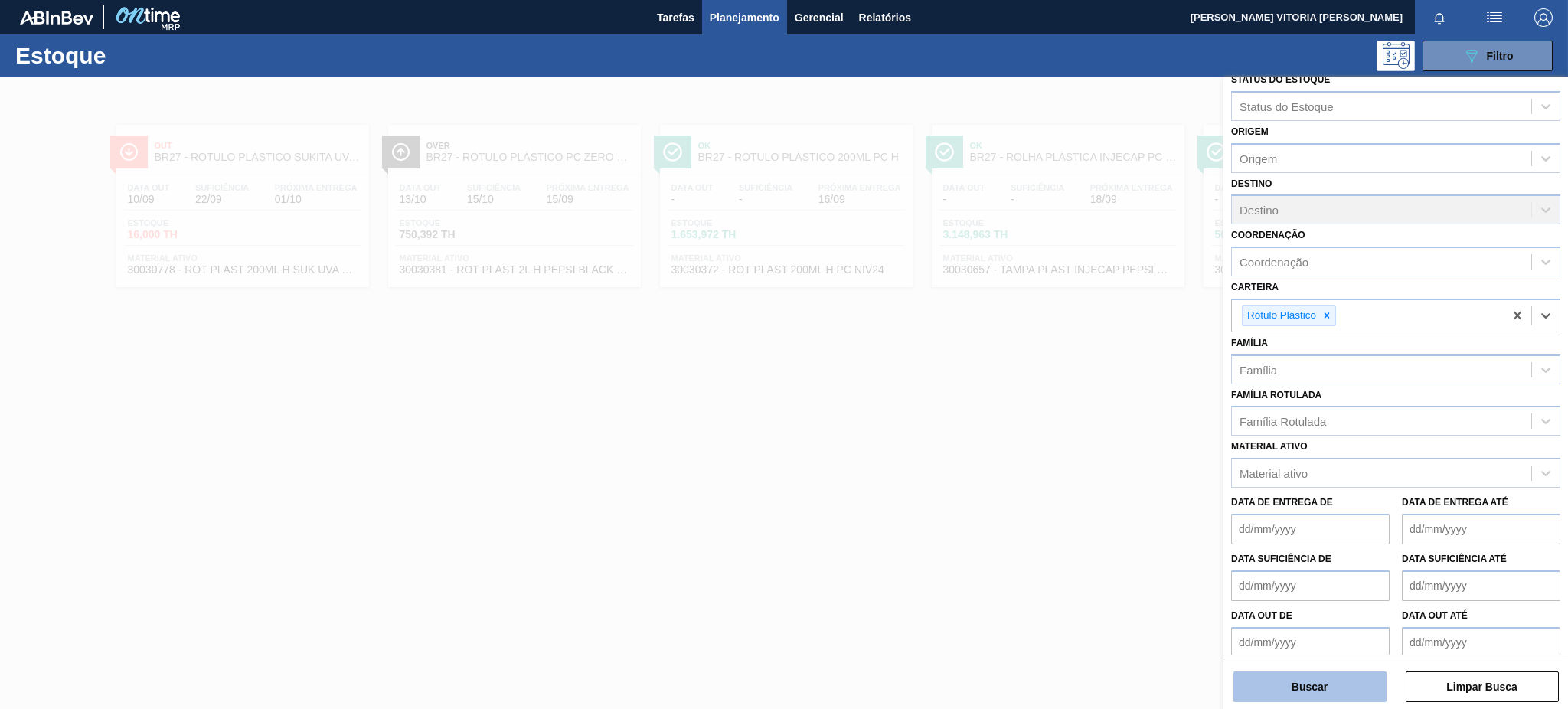
click at [1342, 696] on button "Buscar" at bounding box center [1310, 686] width 153 height 31
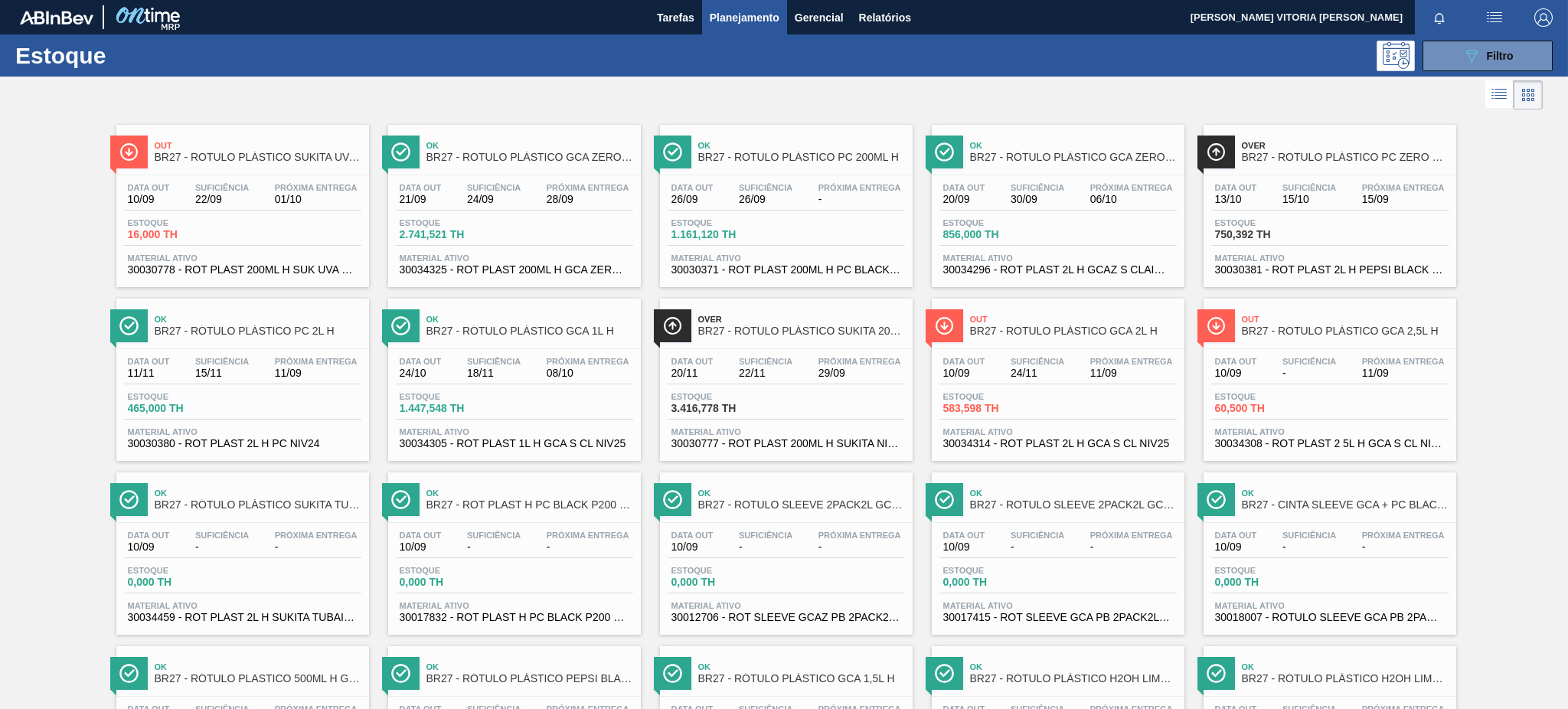
click at [1492, 107] on li at bounding box center [1500, 94] width 29 height 28
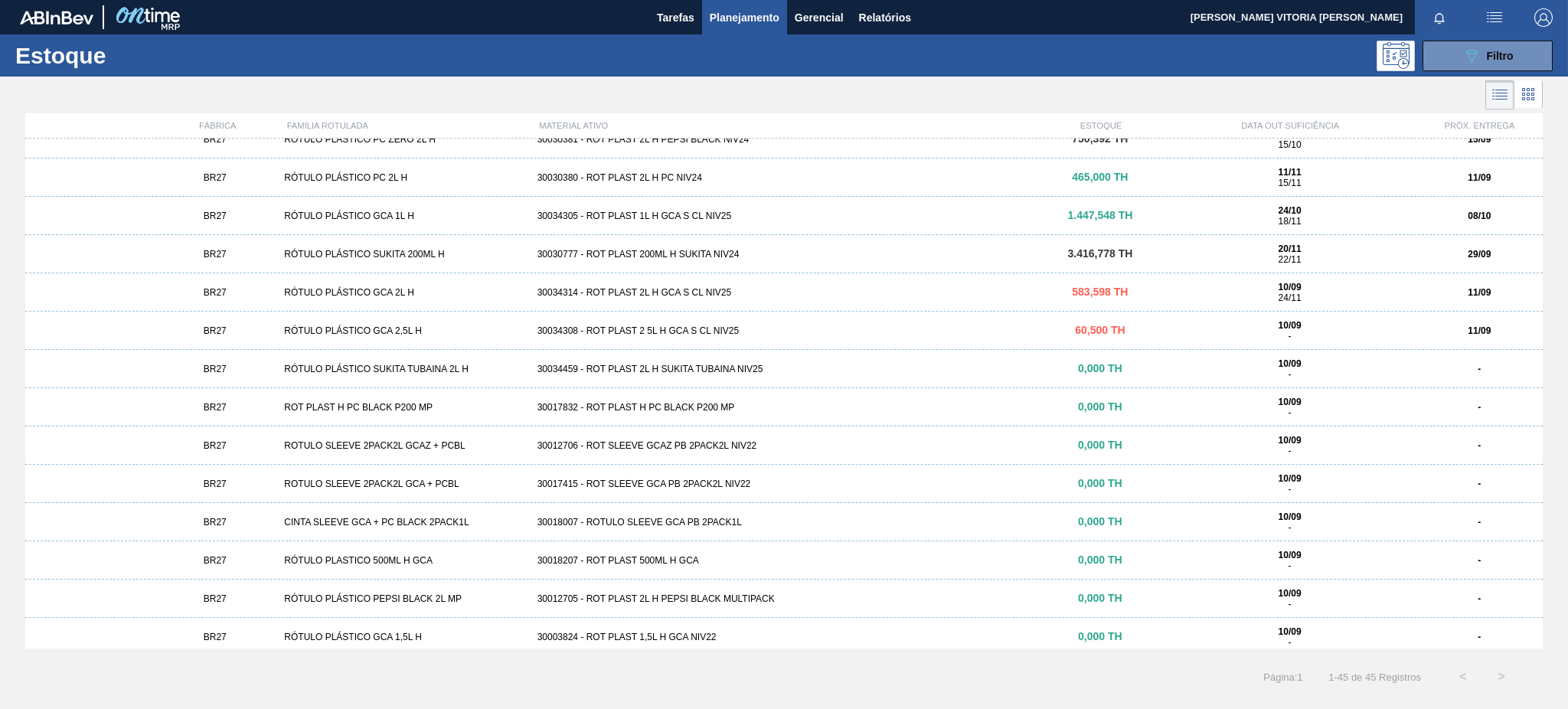
scroll to position [204, 0]
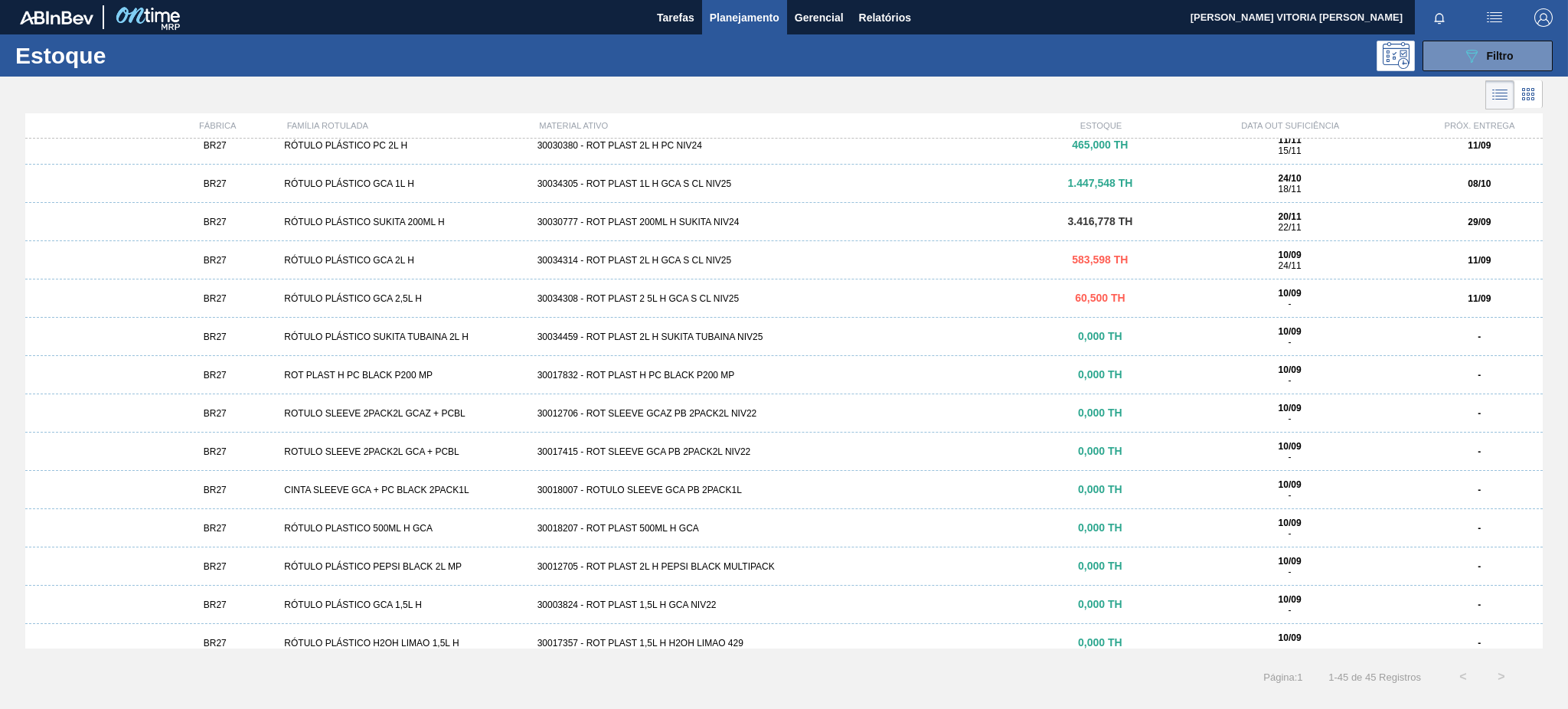
click at [782, 265] on div "BR27 RÓTULO PLÁSTICO GCA 2L H 30034314 - ROT PLAST 2L H GCA S CL NIV25 583,598 …" at bounding box center [784, 260] width 1517 height 38
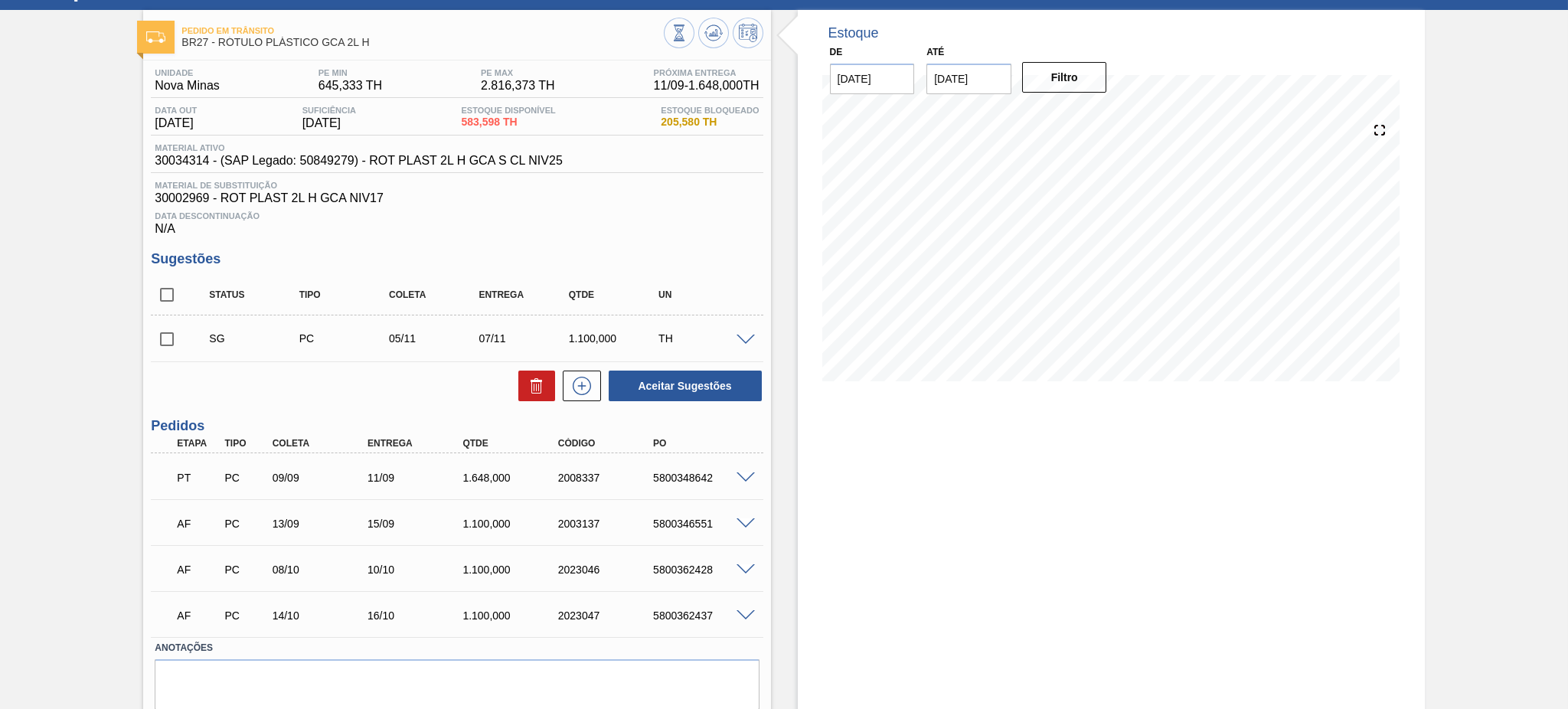
scroll to position [102, 0]
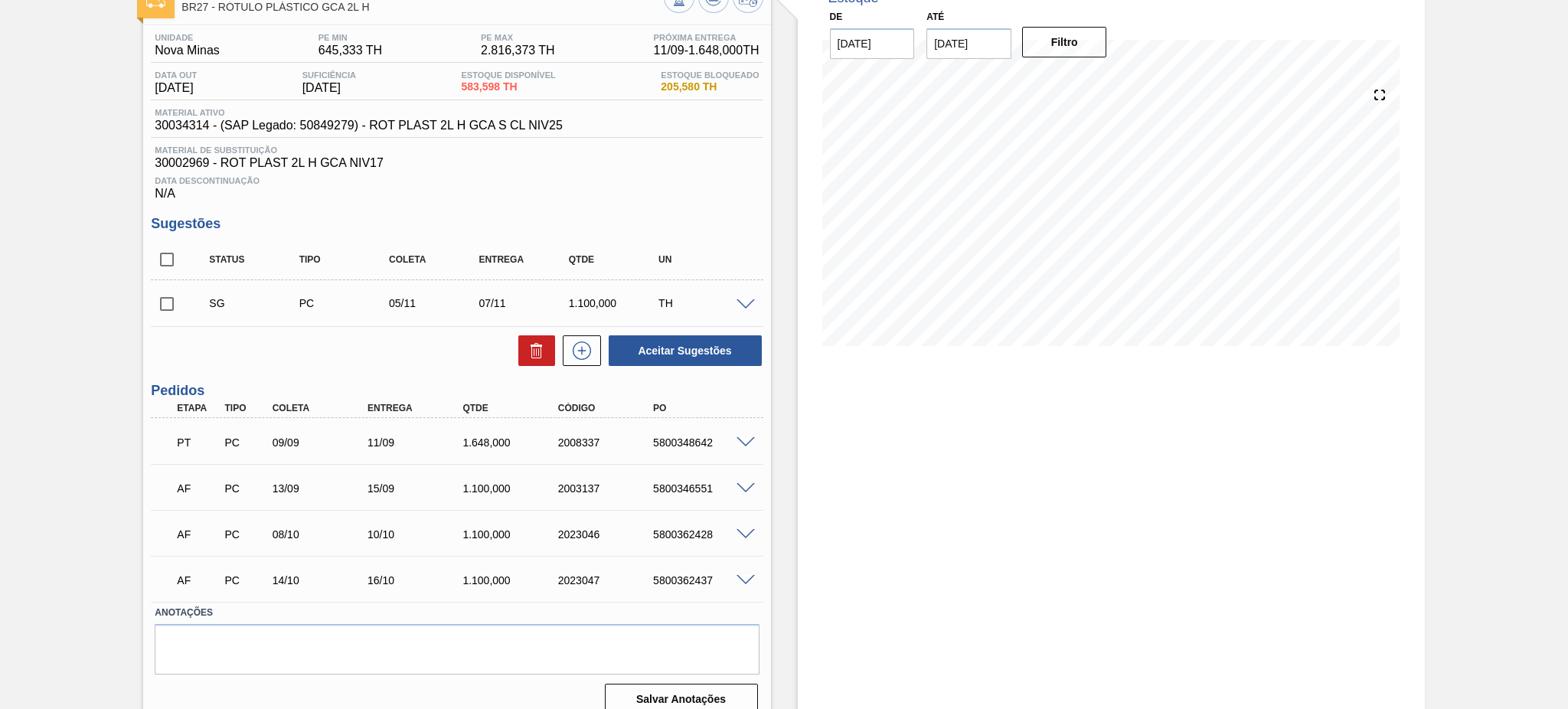
click at [552, 440] on div "2008337" at bounding box center [595, 442] width 95 height 12
drag, startPoint x: 213, startPoint y: 122, endPoint x: 175, endPoint y: 126, distance: 38.2
click at [175, 126] on span "30034314 - (SAP Legado: 50849279) - ROT PLAST 2L H GCA S CL NIV25" at bounding box center [358, 125] width 407 height 14
drag, startPoint x: 586, startPoint y: 178, endPoint x: 517, endPoint y: 148, distance: 75.2
click at [589, 178] on span "Data Descontinuação" at bounding box center [457, 180] width 604 height 9
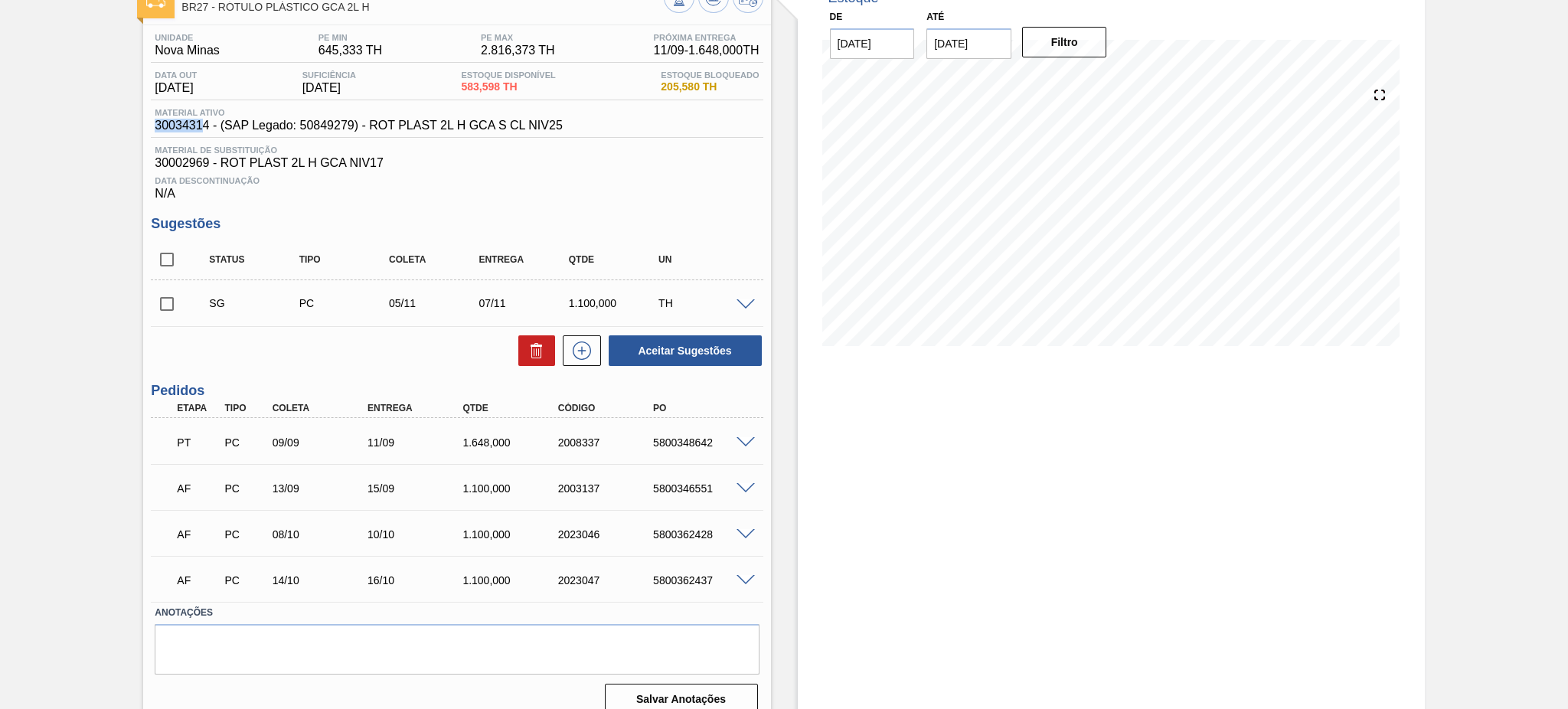
drag, startPoint x: 205, startPoint y: 126, endPoint x: 160, endPoint y: 129, distance: 45.1
click at [153, 129] on div "Material ativo 30034314 - (SAP Legado: 50849279) - ROT PLAST 2L H GCA S CL NIV25" at bounding box center [358, 120] width 415 height 24
drag, startPoint x: 209, startPoint y: 129, endPoint x: 138, endPoint y: 130, distance: 71.0
click at [138, 130] on div "Pedido [PERSON_NAME] BR27 - RÓTULO PLÁSTICO GCA 2L H Unidade Nova Minas PE MIN …" at bounding box center [784, 351] width 1568 height 752
copy span "30034314"
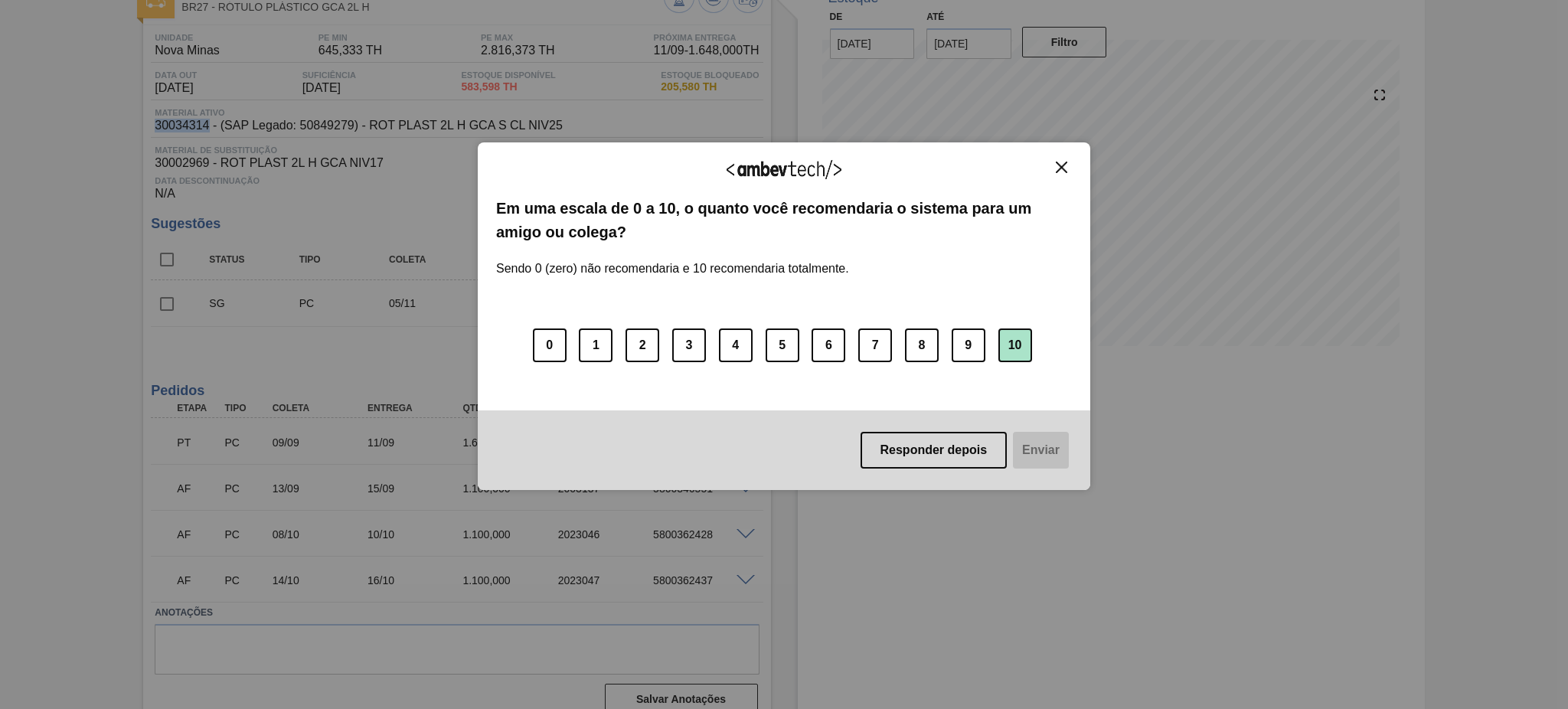
click at [1030, 354] on button "10" at bounding box center [1015, 344] width 33 height 33
click at [1043, 466] on button "Enviar" at bounding box center [1039, 449] width 59 height 37
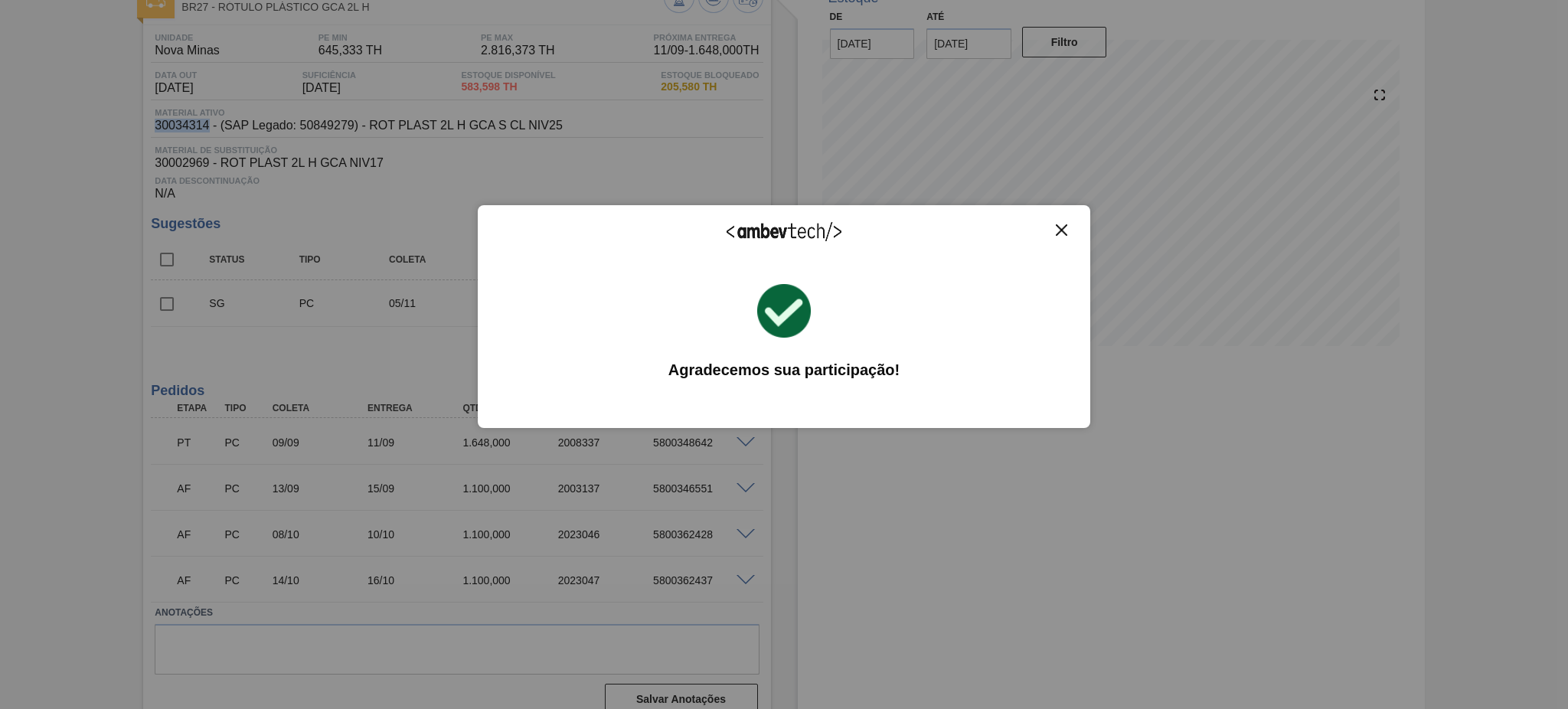
click at [1060, 234] on img "Close" at bounding box center [1061, 230] width 11 height 11
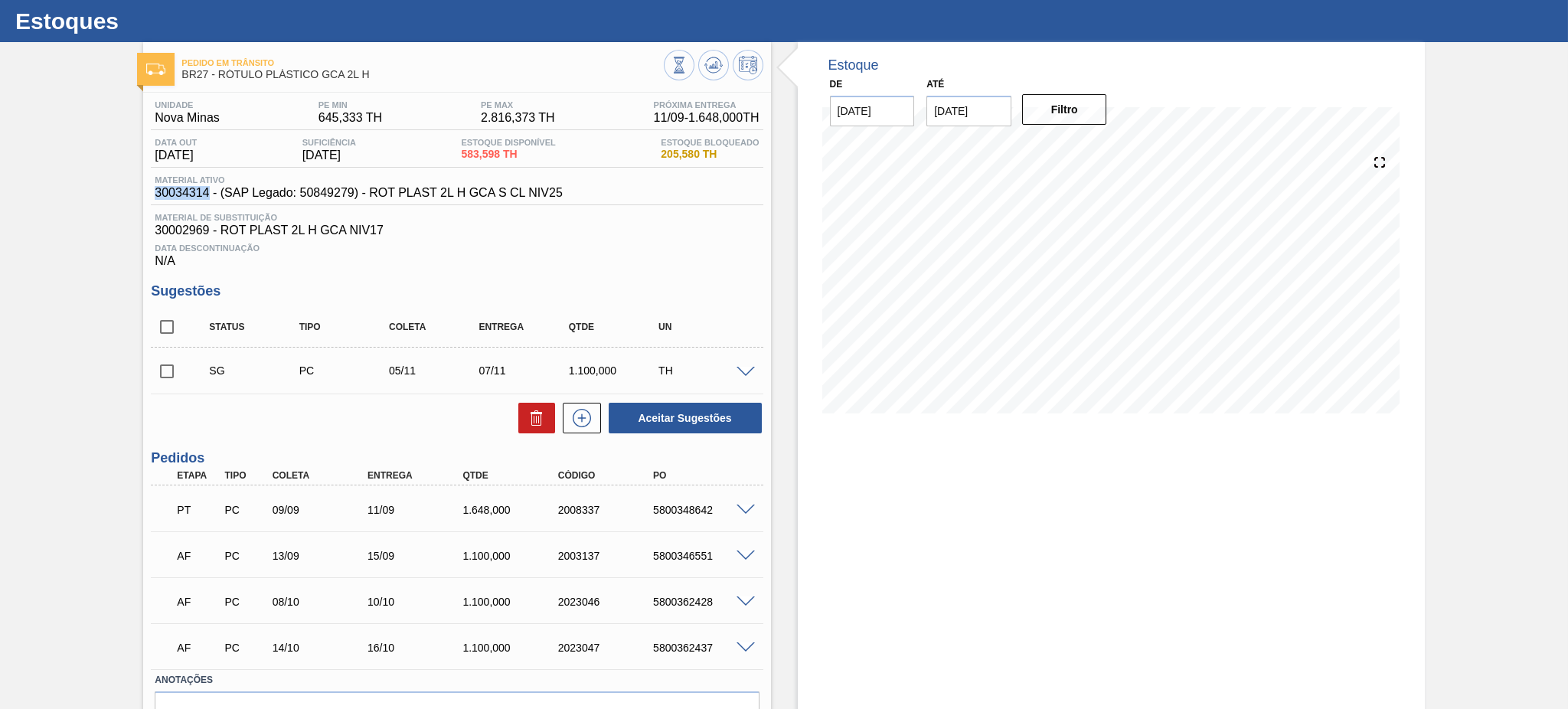
scroll to position [0, 0]
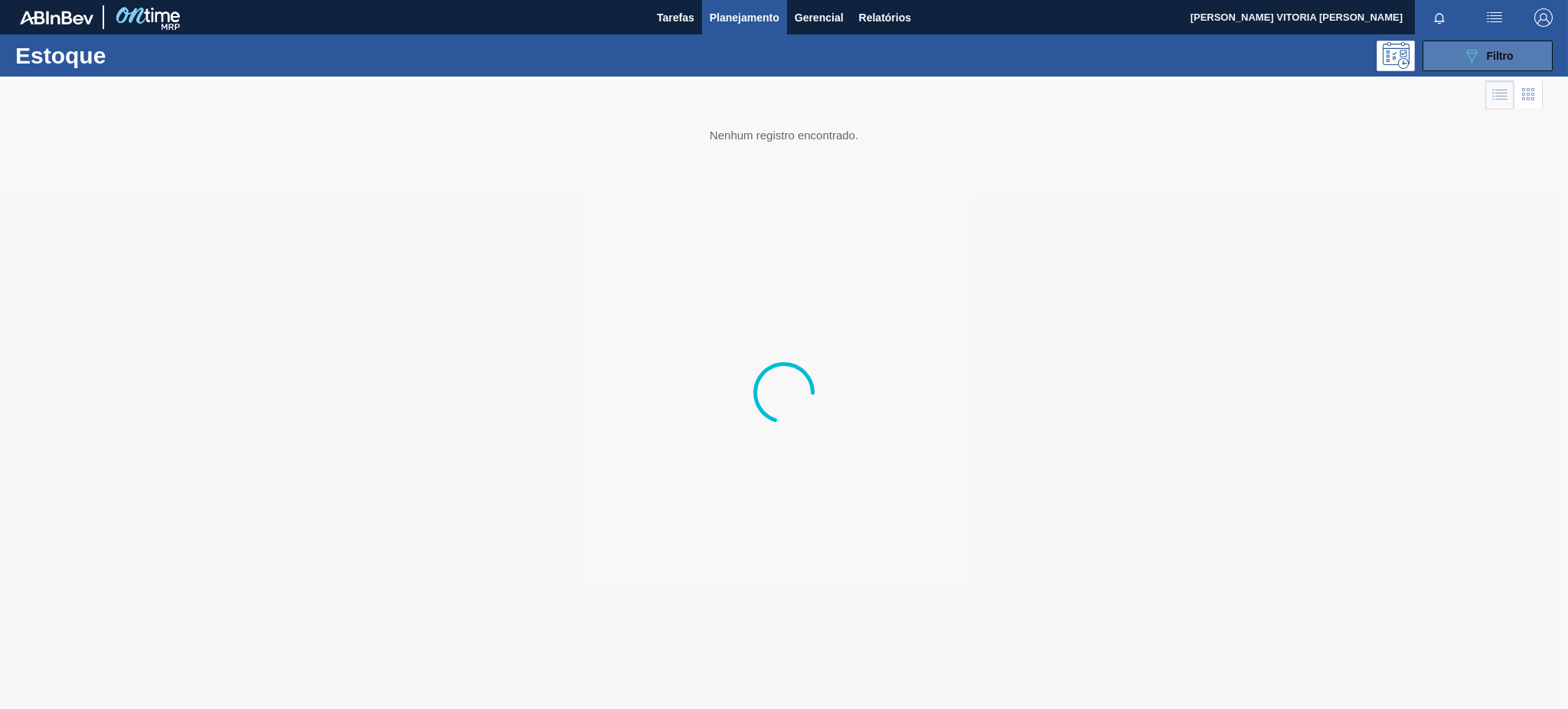
click at [1460, 57] on button "089F7B8B-B2A5-4AFE-B5C0-19BA573D28AC Filtro" at bounding box center [1488, 56] width 130 height 31
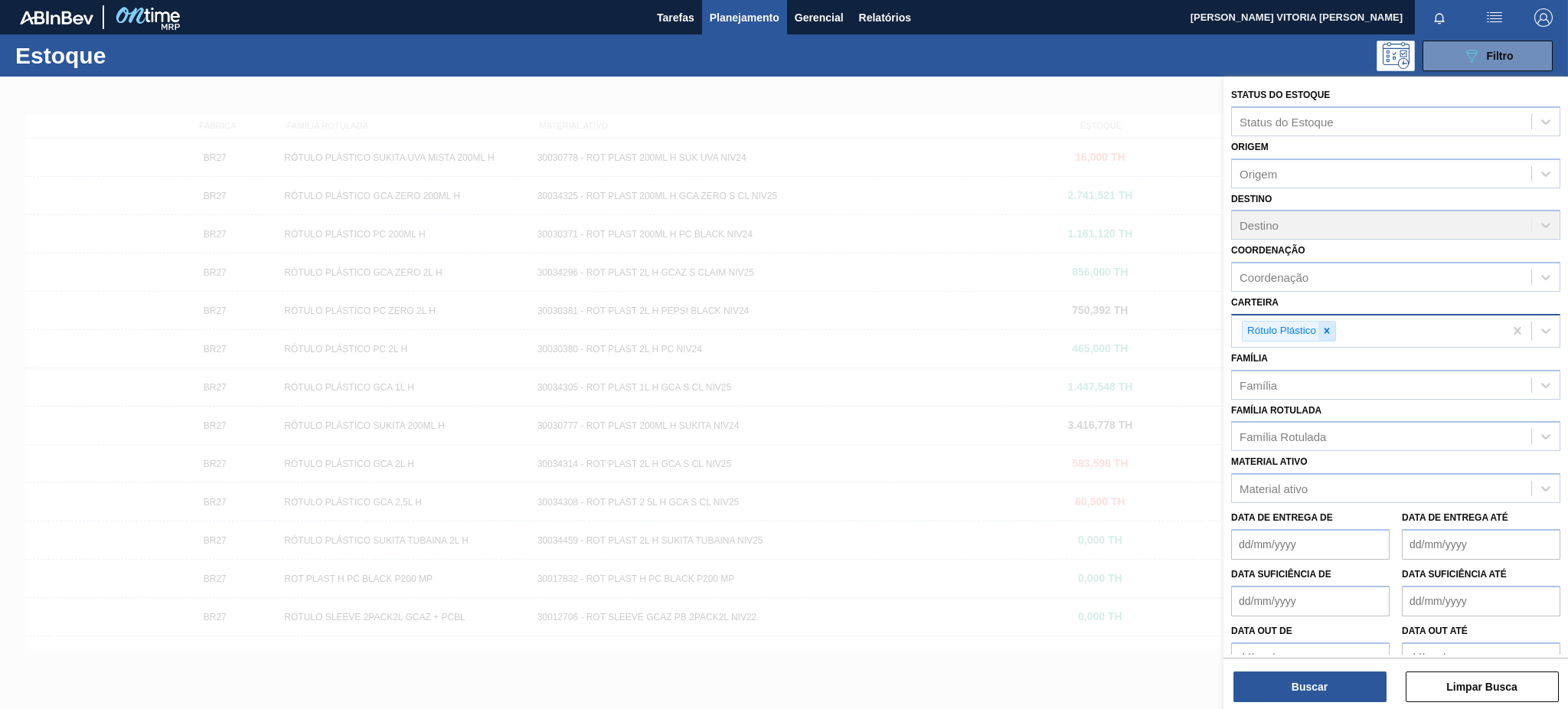
click at [1329, 328] on icon at bounding box center [1327, 330] width 6 height 6
click at [1327, 474] on div "Material ativo" at bounding box center [1382, 484] width 300 height 22
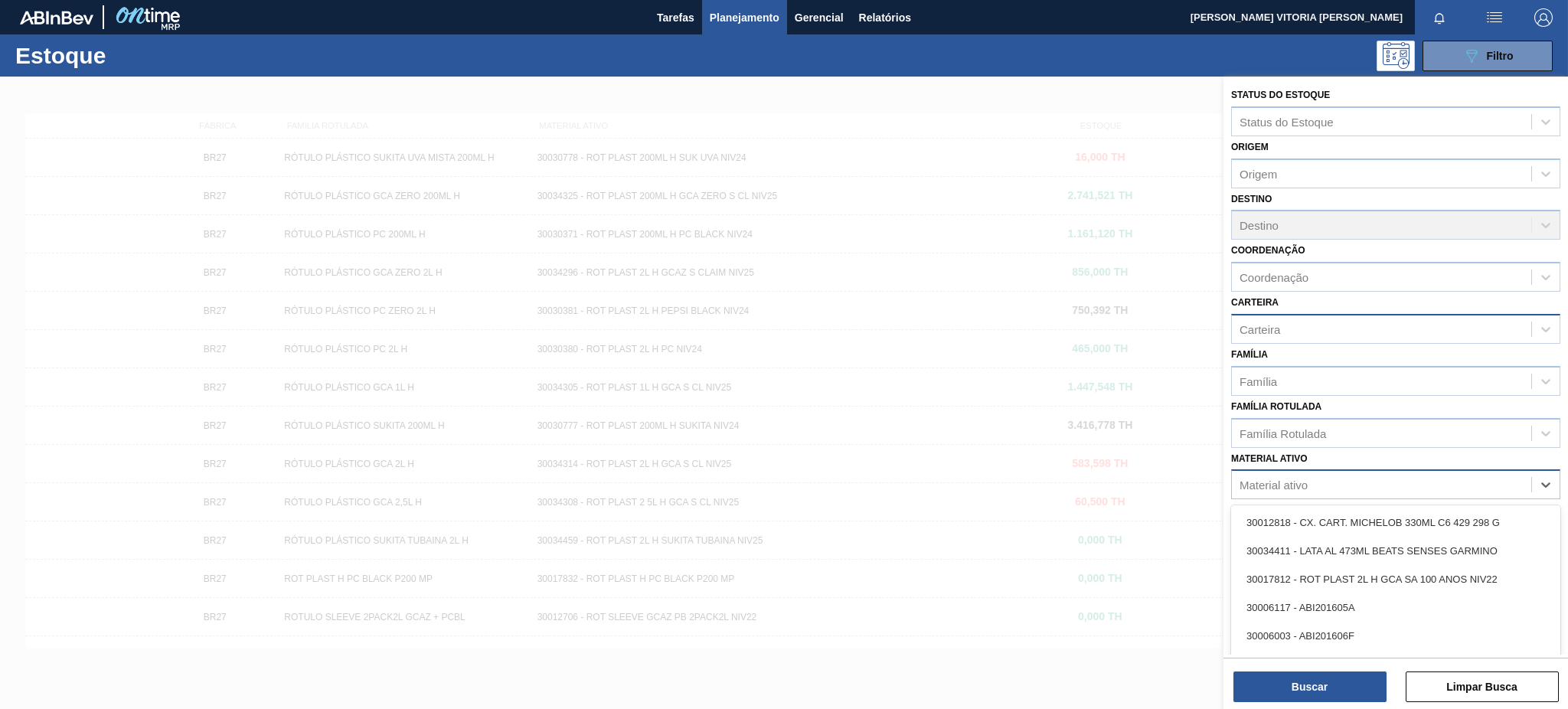
paste ativo "30034436"
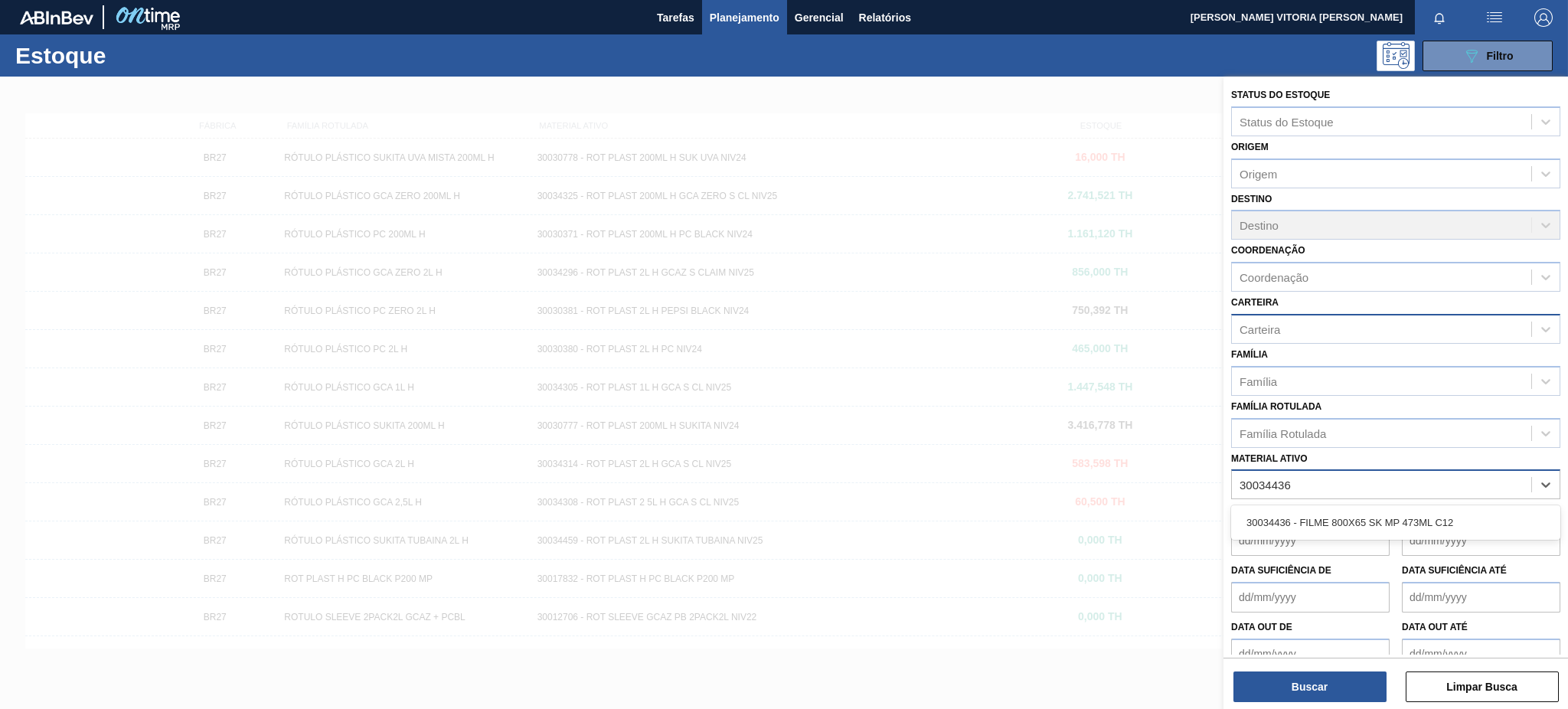
type ativo "30034436"
paste ativo "30012592"
type ativo "30012592"
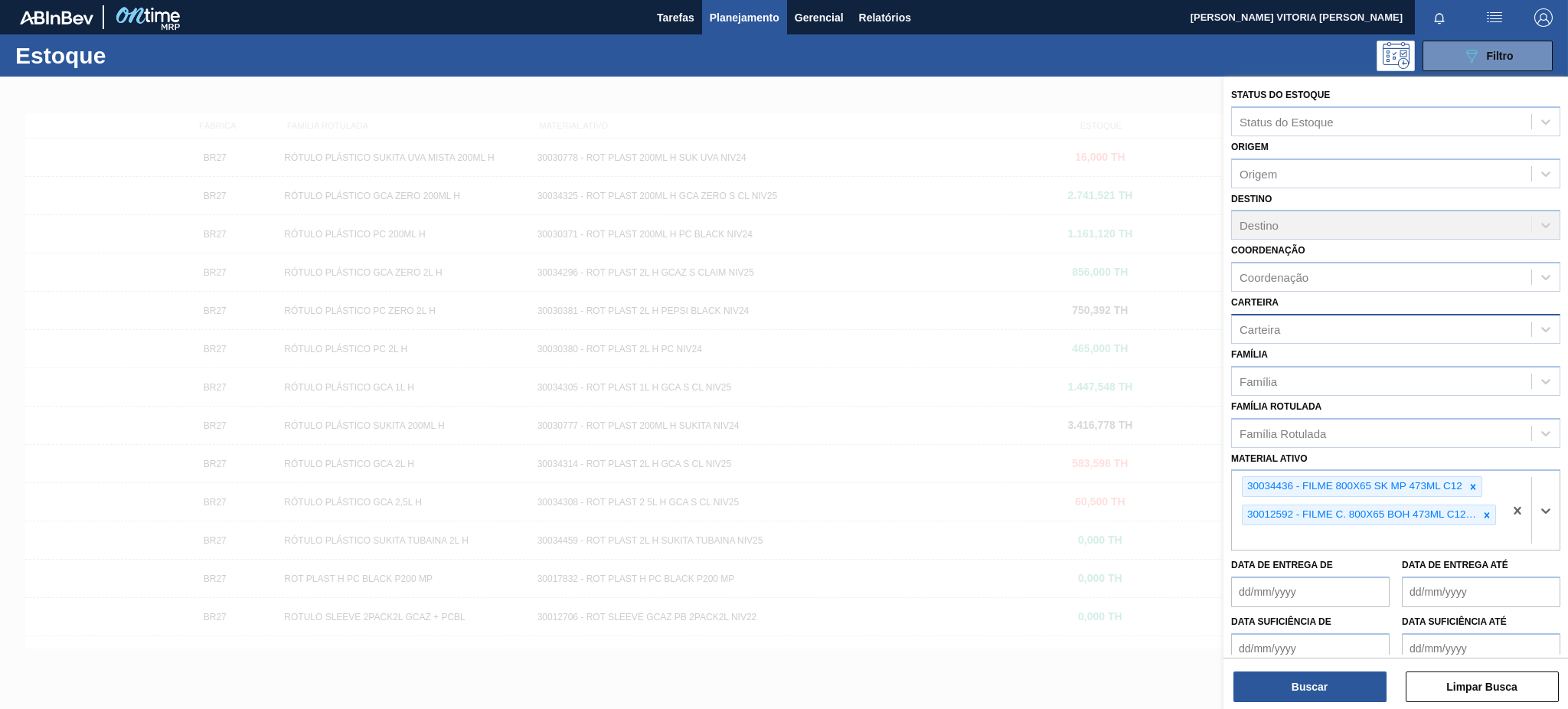
paste ativo "30033805"
type ativo "30033805"
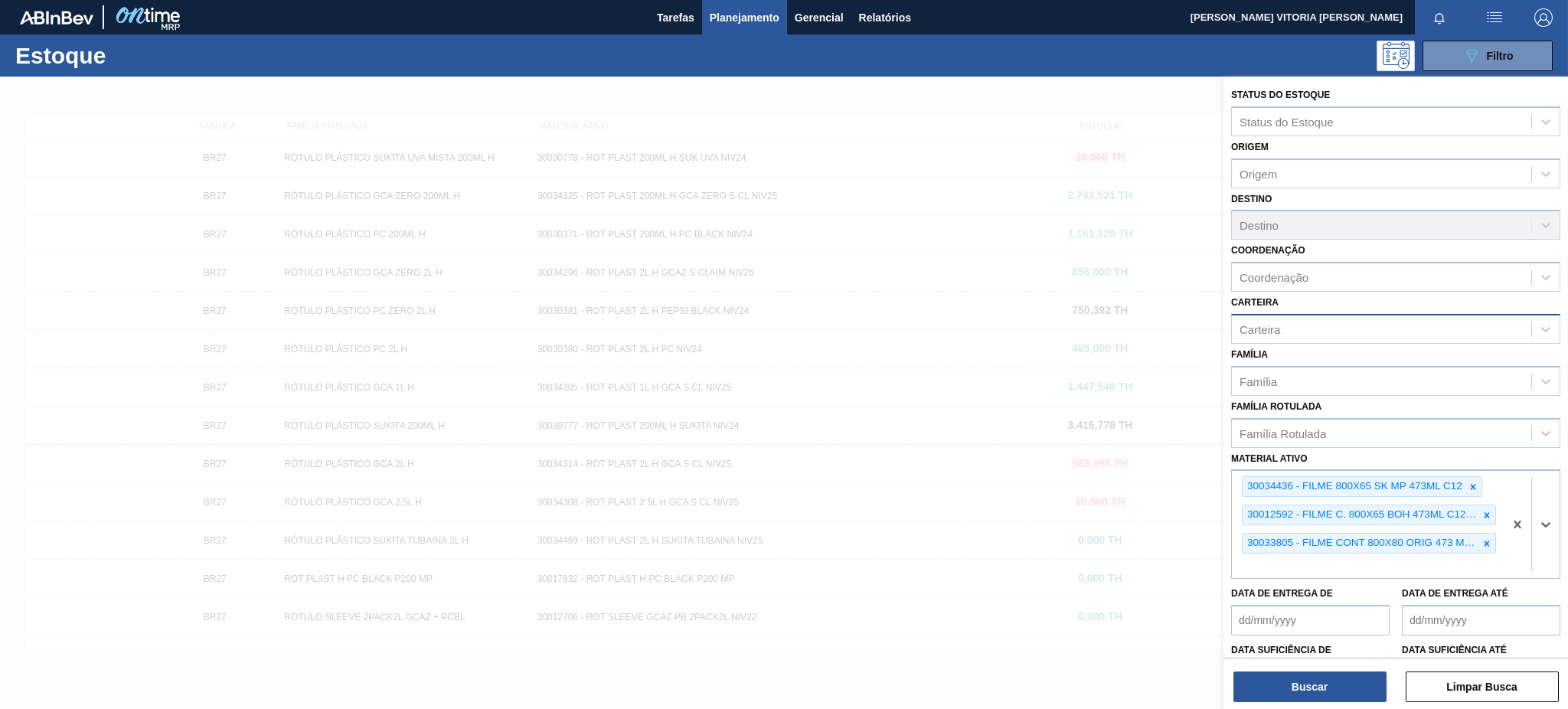
paste ativo "30003014"
type ativo "30003014"
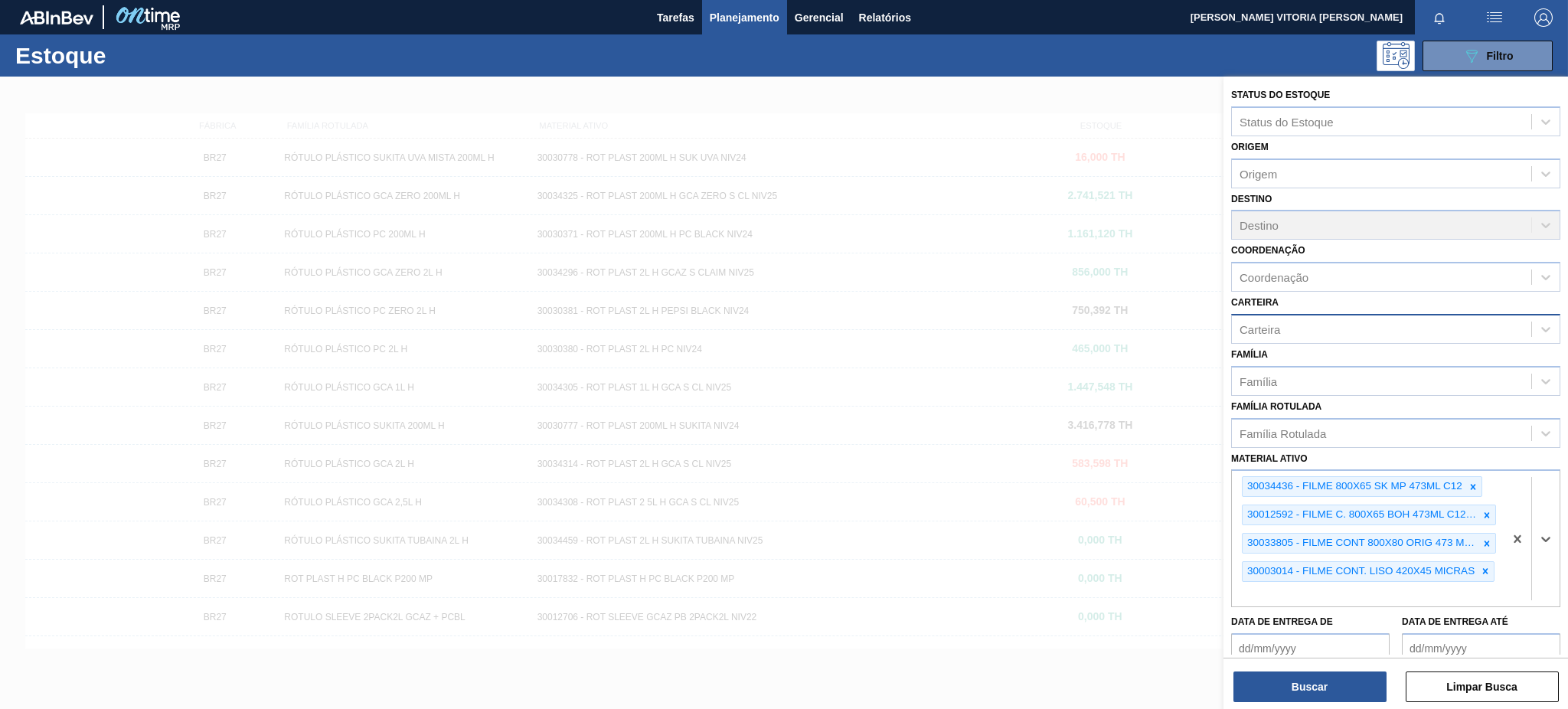
paste ativo "30029828"
type ativo "30029828"
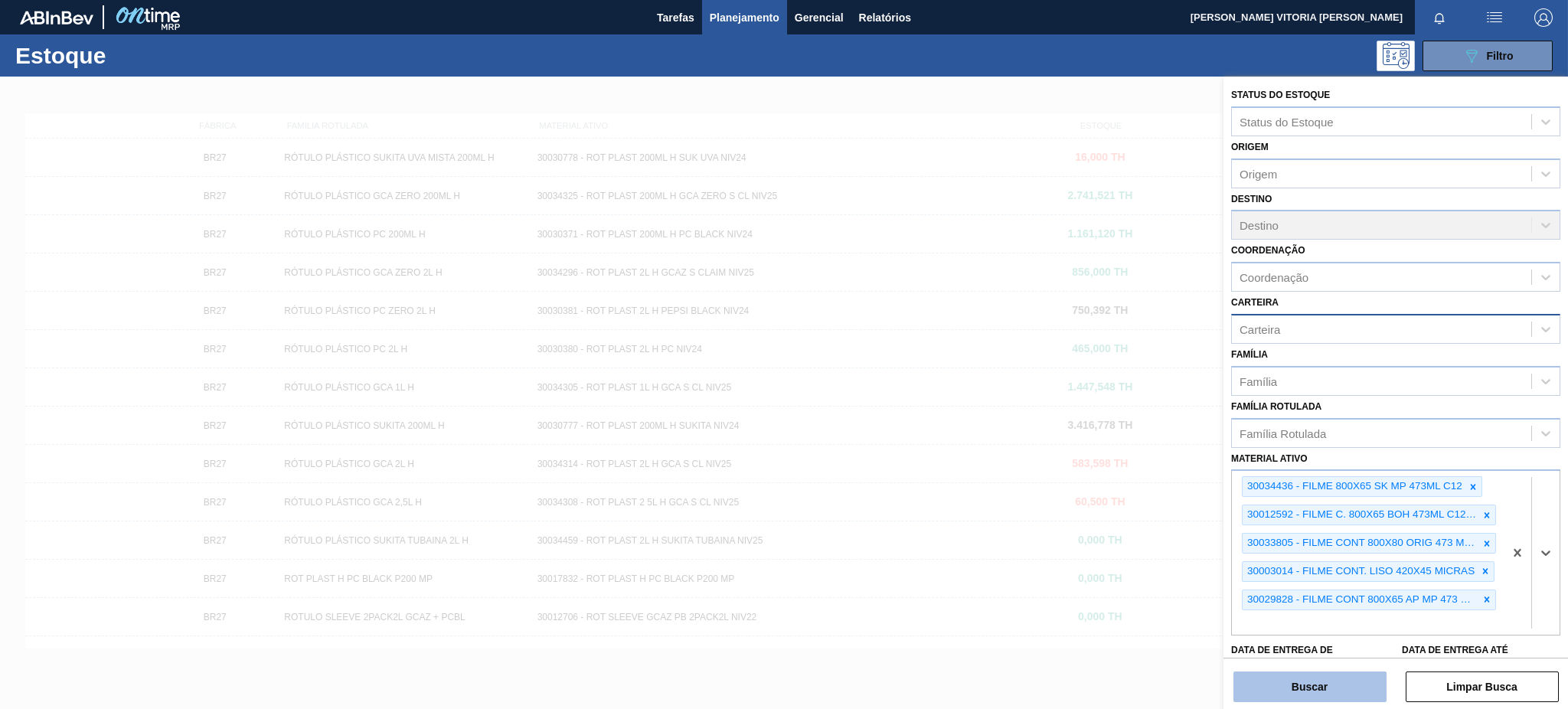
click at [1355, 694] on button "Buscar" at bounding box center [1310, 686] width 153 height 31
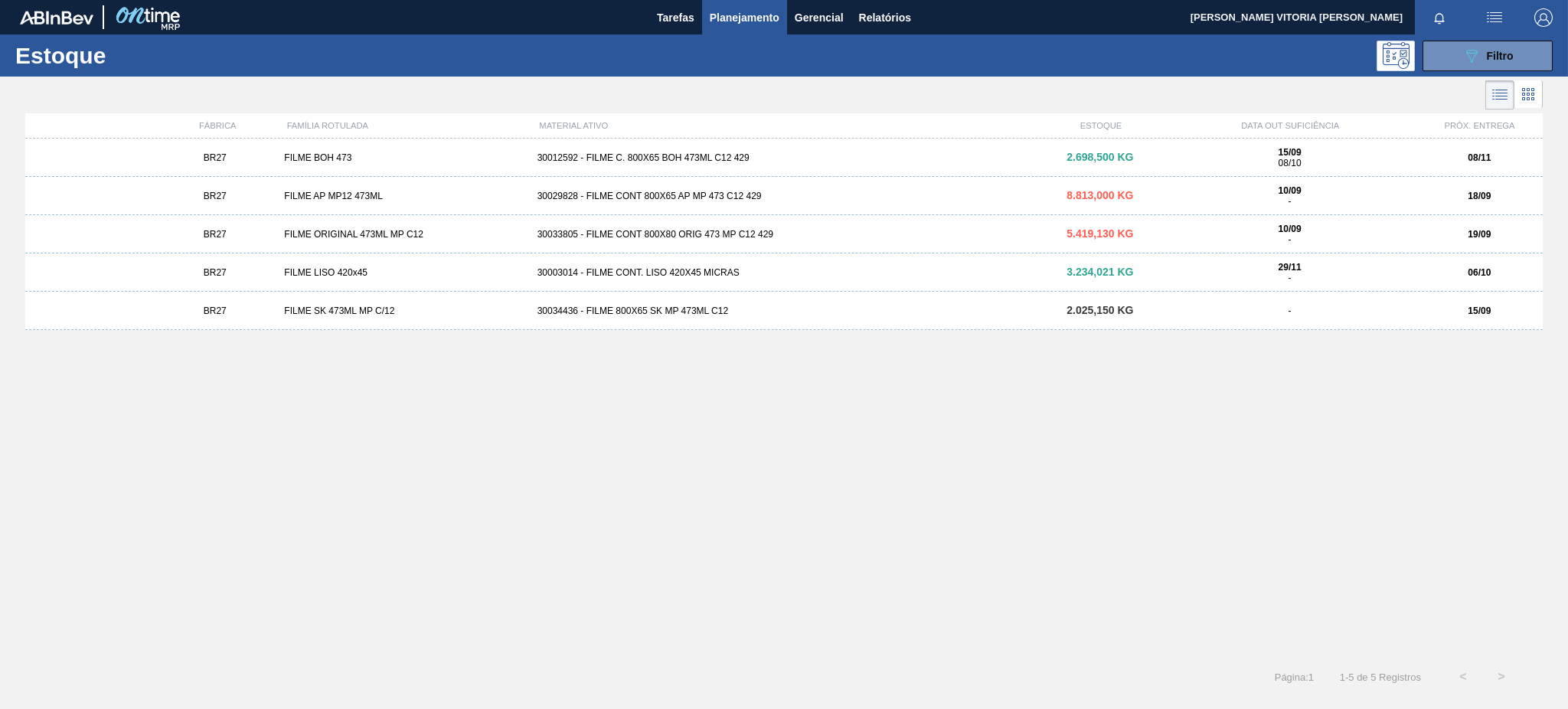
click at [1430, 205] on div "BR27 FILME AP MP12 473ML 30029828 - FILME CONT 800X65 AP MP 473 C12 429 8.813,0…" at bounding box center [784, 195] width 1517 height 38
click at [900, 236] on div "30033805 - FILME CONT 800X80 ORIG 473 MP C12 429" at bounding box center [784, 234] width 506 height 11
click at [1383, 179] on div "BR27 FILME AP MP12 473ML 30029828 - FILME CONT 800X65 AP MP 473 C12 429 8.813,0…" at bounding box center [784, 195] width 1517 height 38
click at [1397, 309] on div "-" at bounding box center [1289, 310] width 253 height 11
click at [1483, 45] on button "089F7B8B-B2A5-4AFE-B5C0-19BA573D28AC Filtro" at bounding box center [1488, 56] width 130 height 31
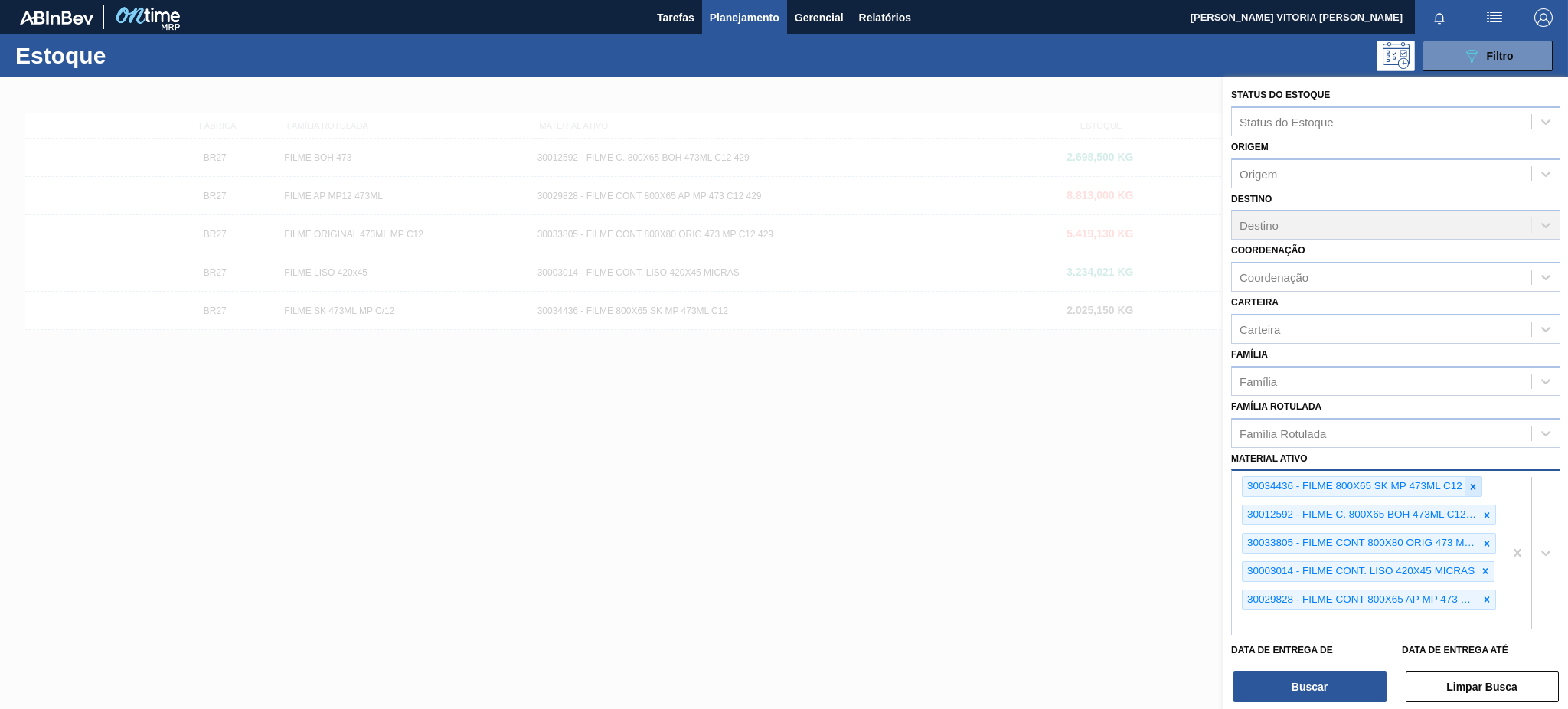
click at [1468, 486] on icon at bounding box center [1473, 486] width 11 height 11
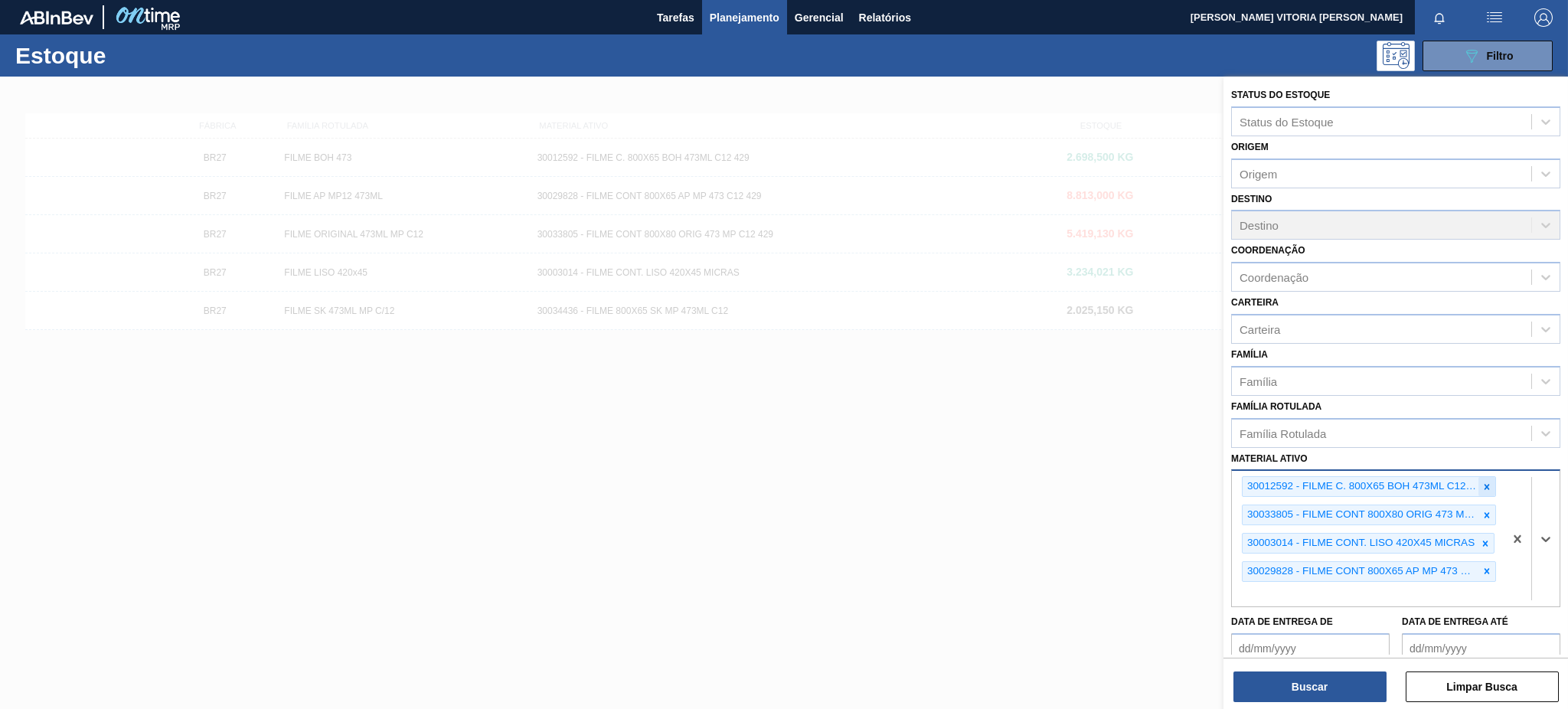
click at [1478, 484] on div at bounding box center [1487, 487] width 17 height 20
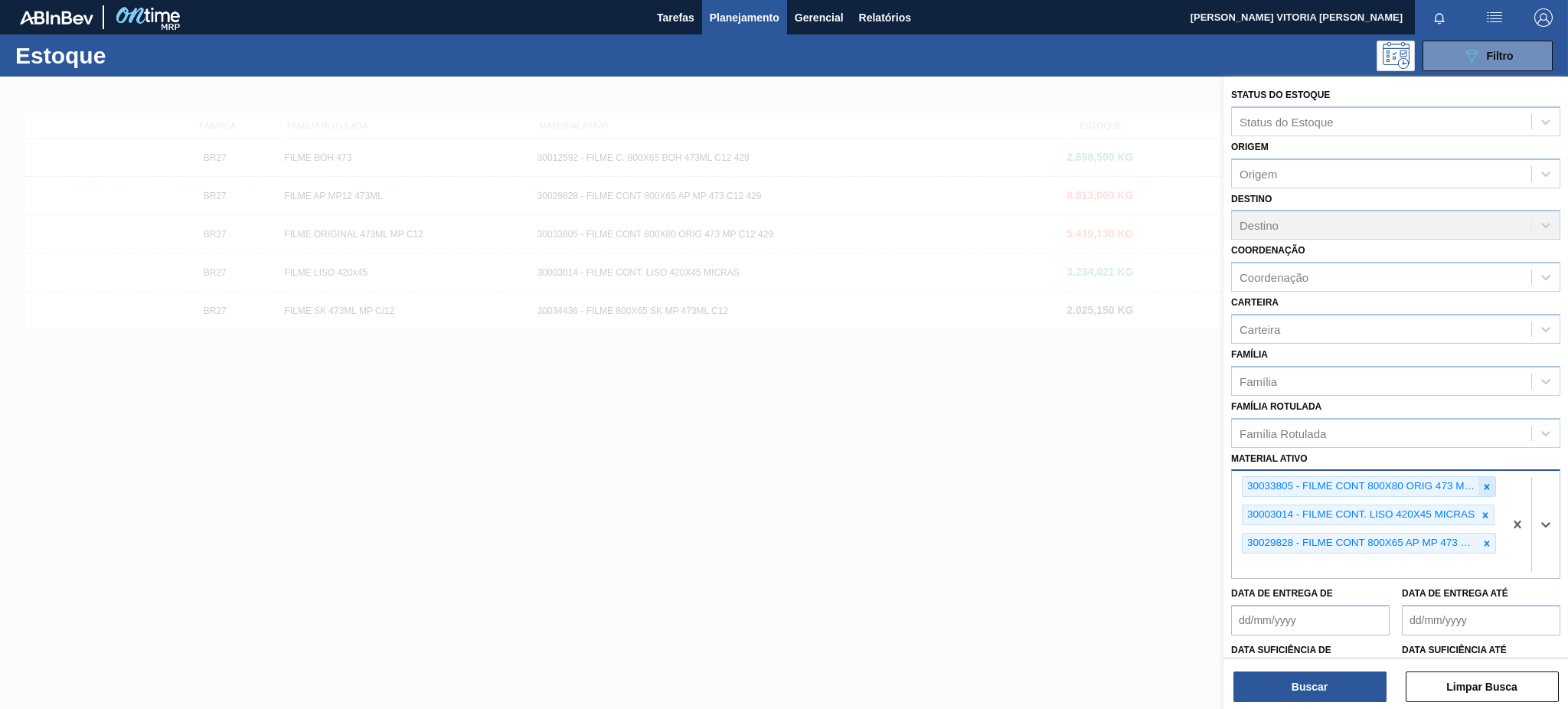
click at [1483, 488] on div at bounding box center [1487, 487] width 17 height 20
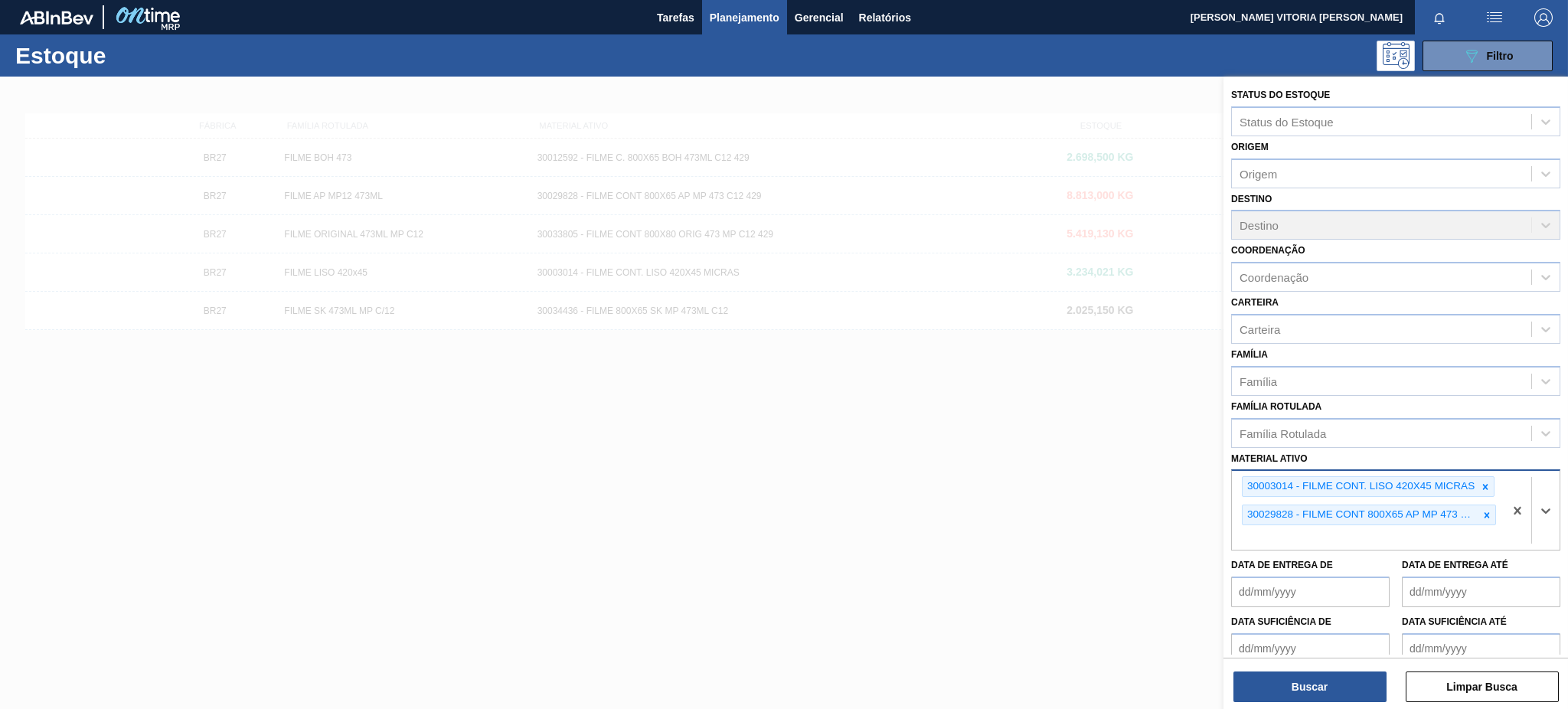
click at [1483, 488] on div at bounding box center [1485, 487] width 17 height 20
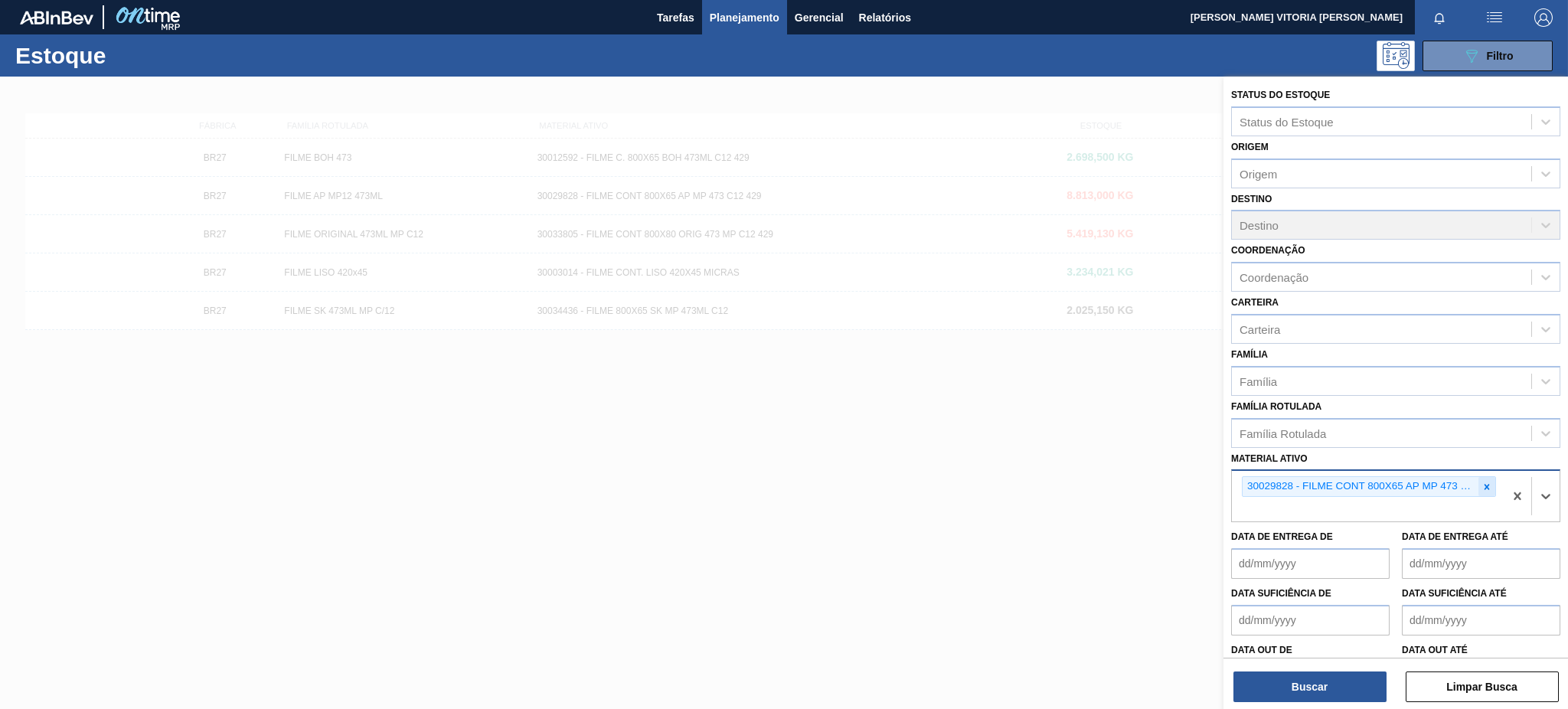
click at [1483, 485] on icon at bounding box center [1487, 486] width 11 height 11
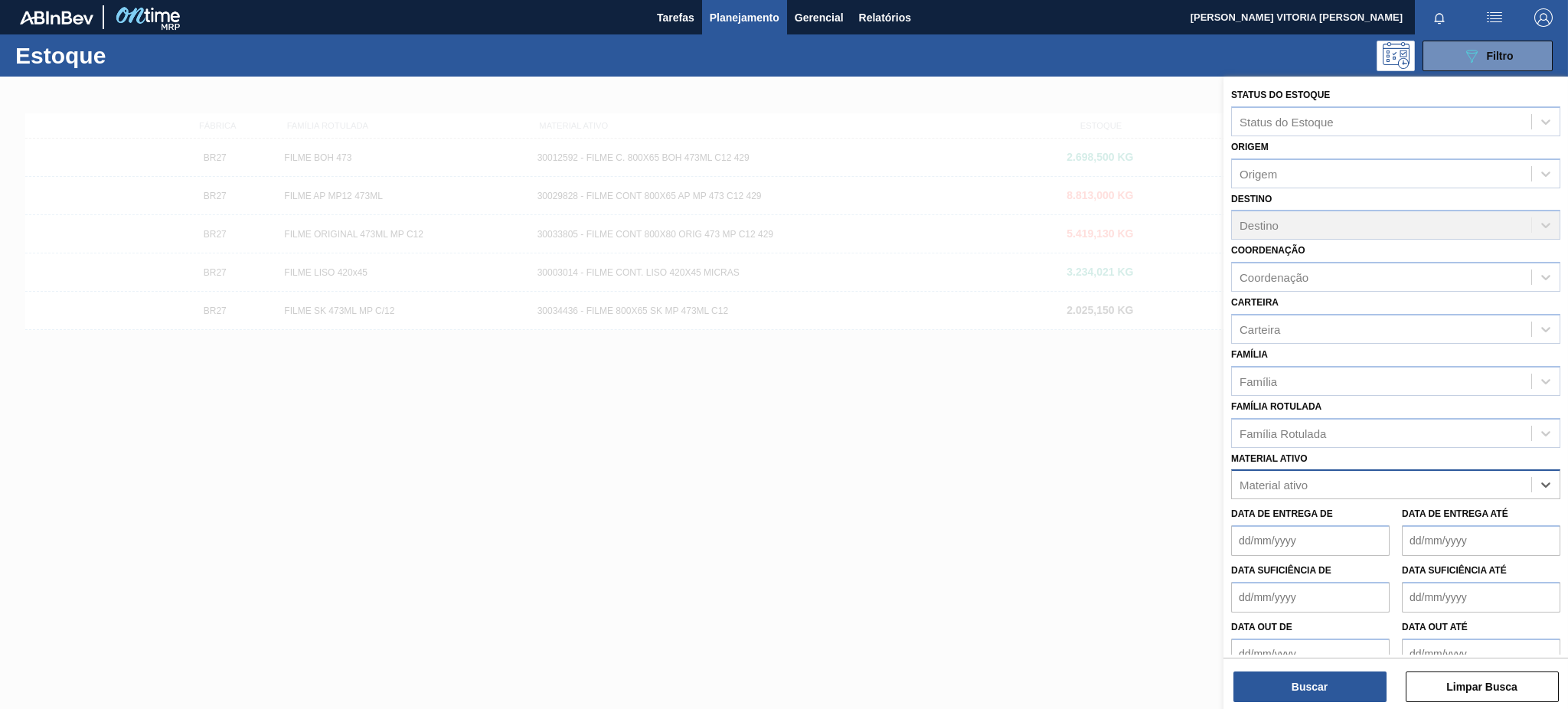
paste ativo "20002047"
type ativo "20002047"
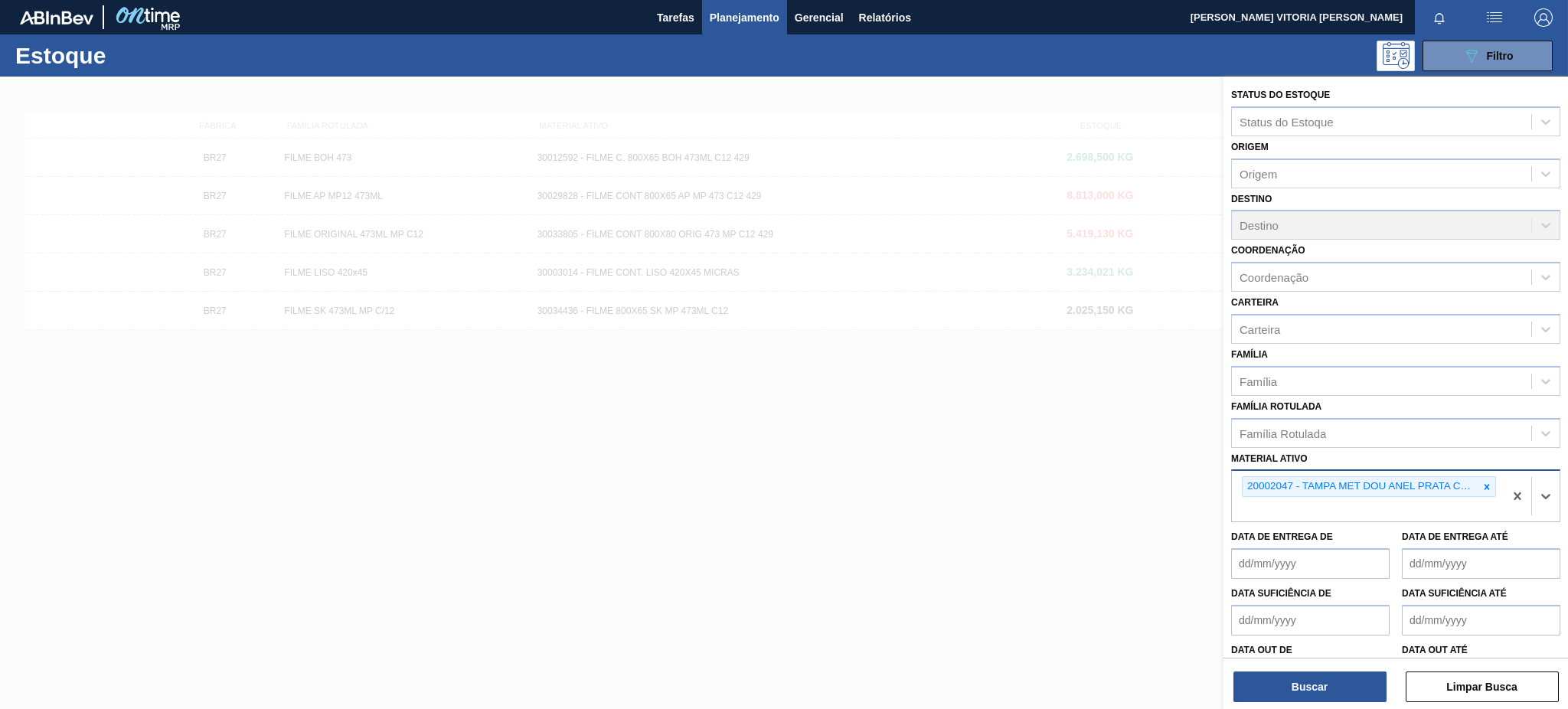
paste ativo "20002048"
type ativo "20002048"
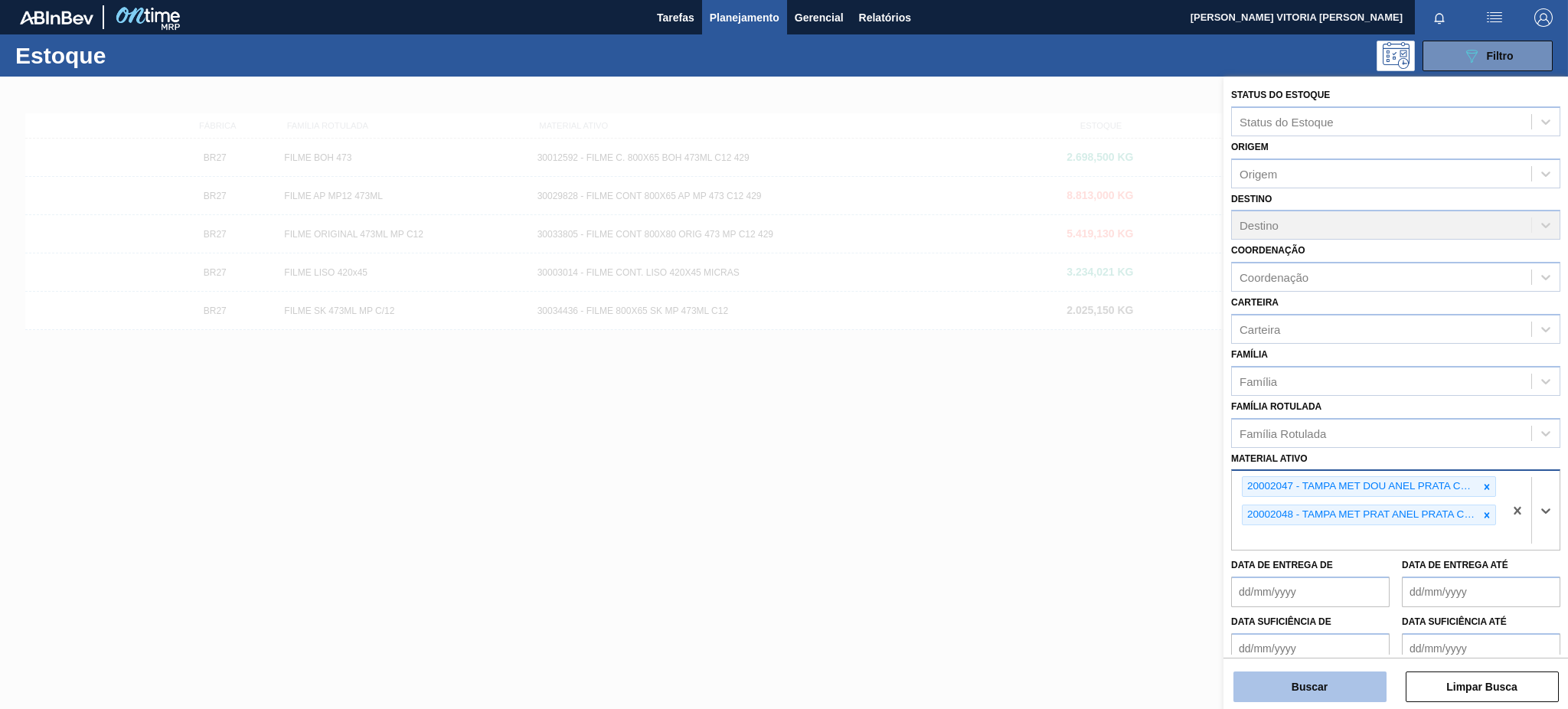
click at [1338, 695] on button "Buscar" at bounding box center [1310, 686] width 153 height 31
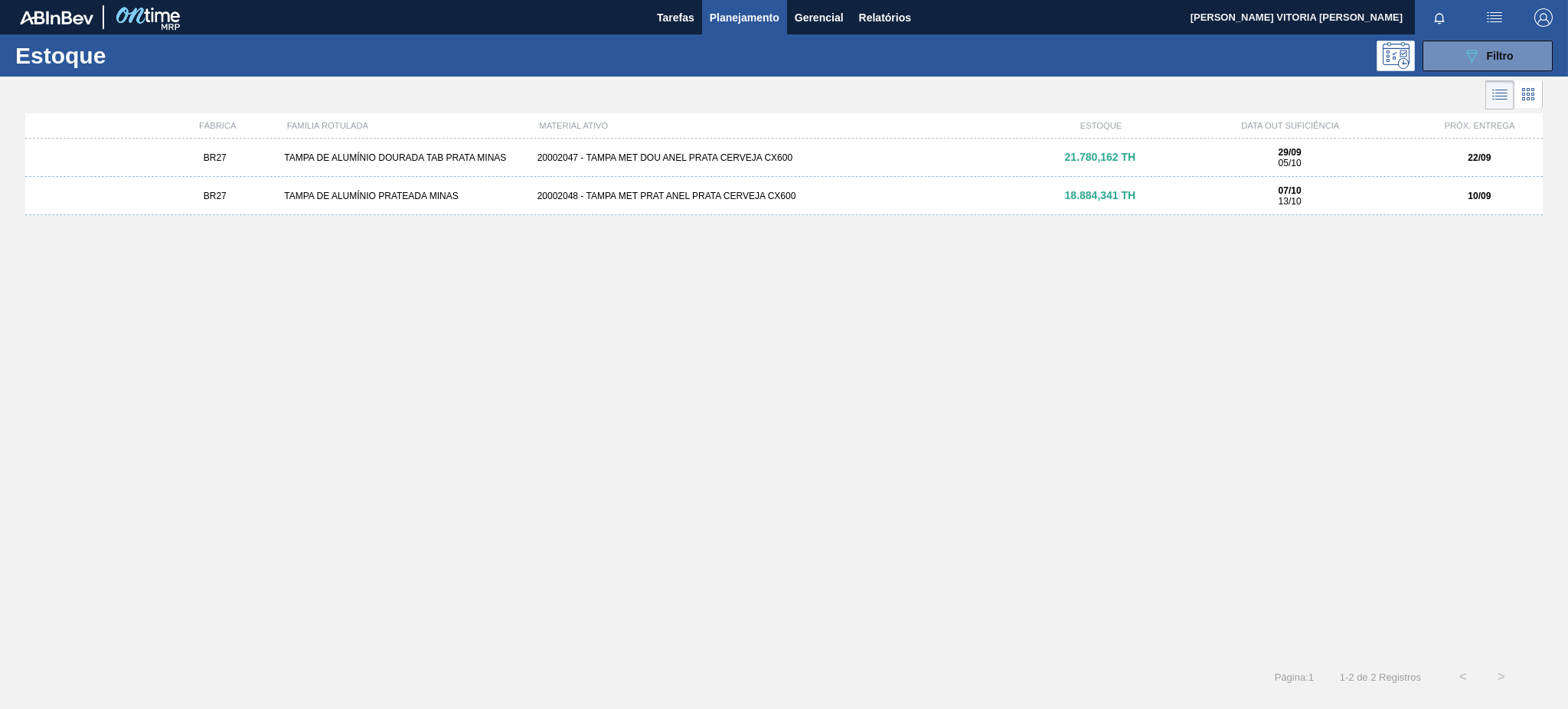
click at [734, 204] on div "BR27 TAMPA DE ALUMÍNIO PRATEADA MINAS 20002048 - TAMPA MET PRAT [PERSON_NAME] C…" at bounding box center [784, 195] width 1517 height 38
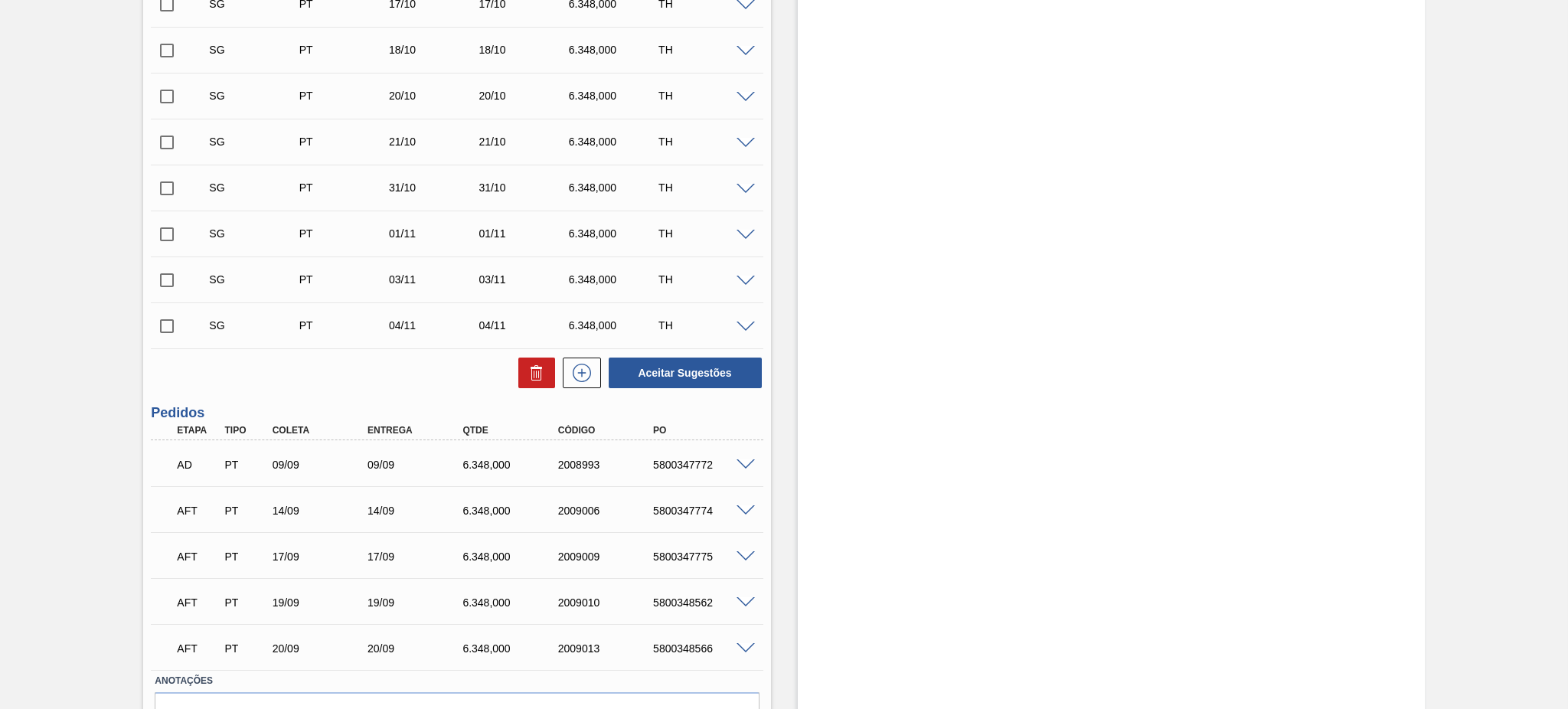
scroll to position [602, 0]
